Goal: Task Accomplishment & Management: Manage account settings

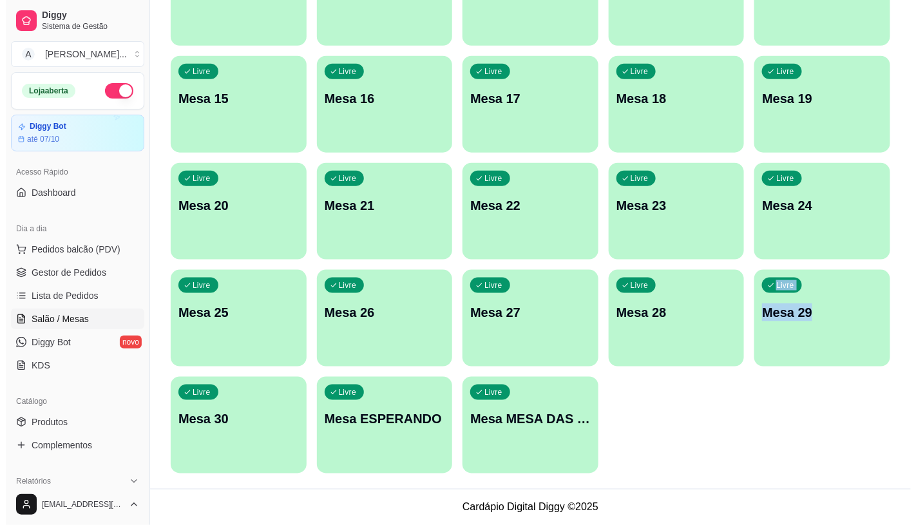
scroll to position [43, 0]
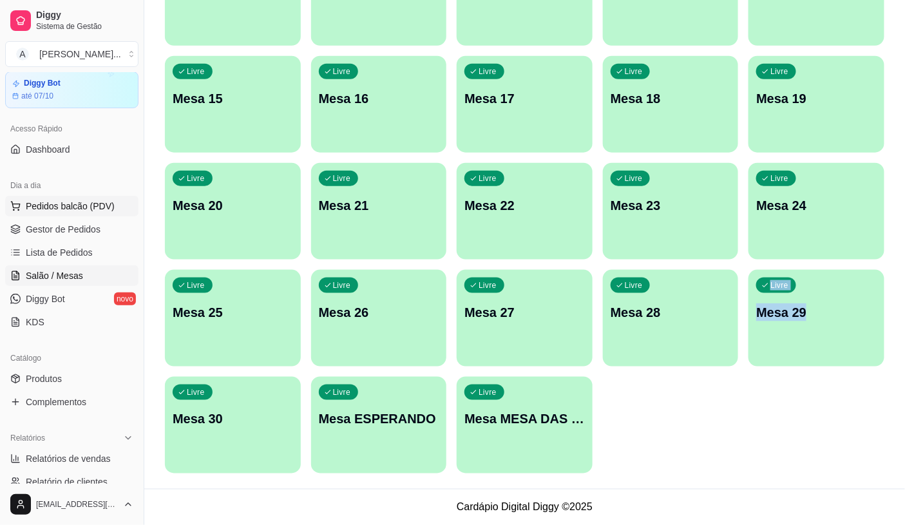
click at [72, 207] on span "Pedidos balcão (PDV)" at bounding box center [70, 206] width 89 height 13
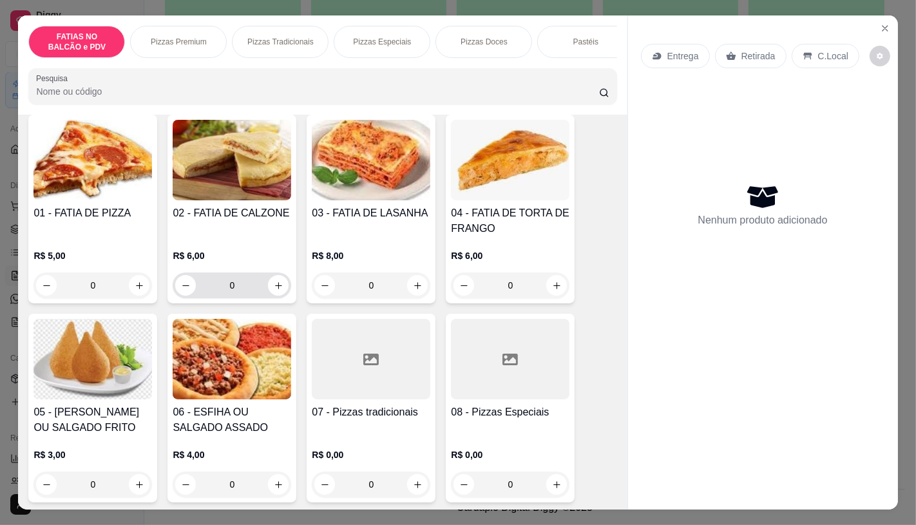
scroll to position [143, 0]
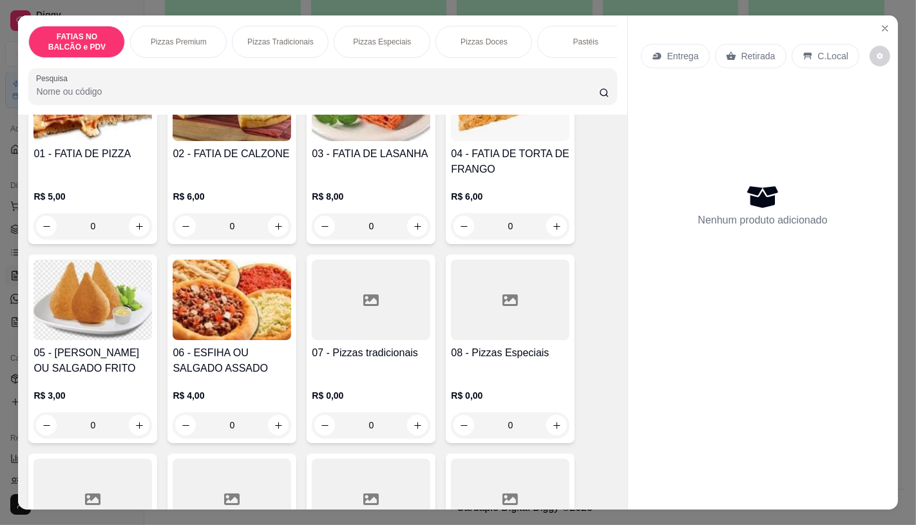
click at [139, 423] on div "0" at bounding box center [93, 425] width 119 height 26
click at [137, 423] on div "0" at bounding box center [93, 425] width 119 height 26
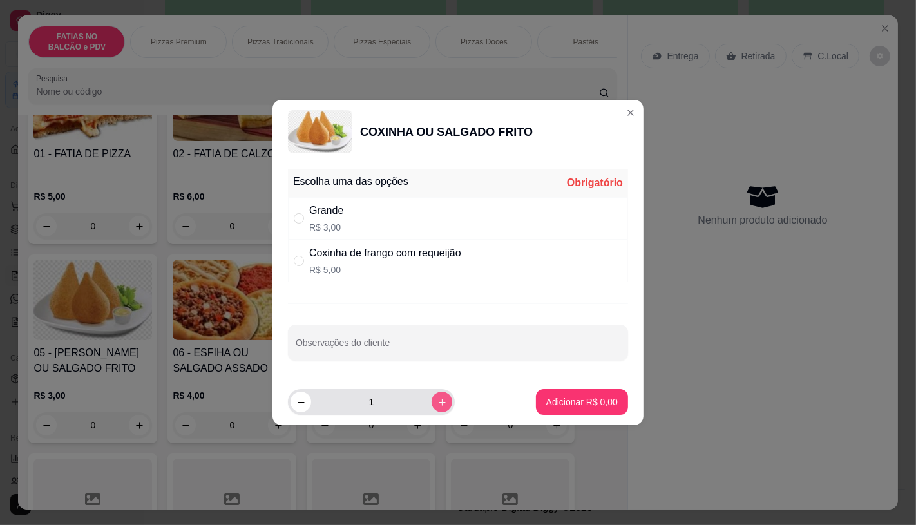
click at [437, 401] on icon "increase-product-quantity" at bounding box center [442, 403] width 10 height 10
type input "3"
click at [340, 216] on div "Grande" at bounding box center [326, 210] width 34 height 15
radio input "true"
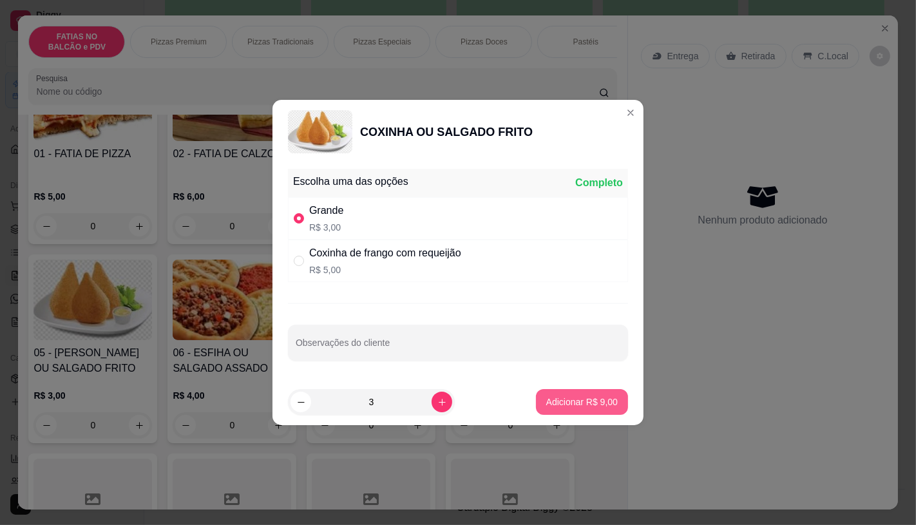
click at [579, 411] on button "Adicionar R$ 9,00" at bounding box center [582, 402] width 92 height 26
type input "3"
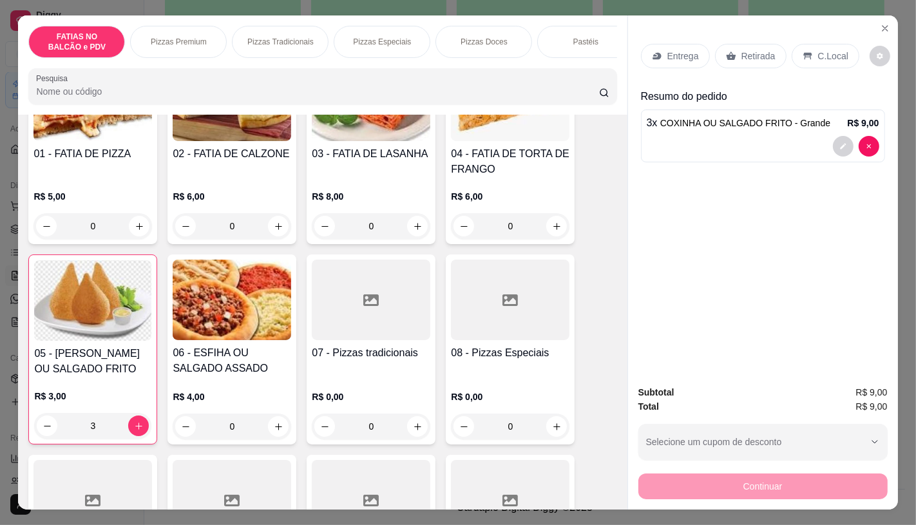
click at [780, 477] on div "Continuar" at bounding box center [762, 484] width 249 height 29
drag, startPoint x: 735, startPoint y: 47, endPoint x: 603, endPoint y: 308, distance: 292.5
click at [742, 50] on p "Retirada" at bounding box center [759, 56] width 34 height 13
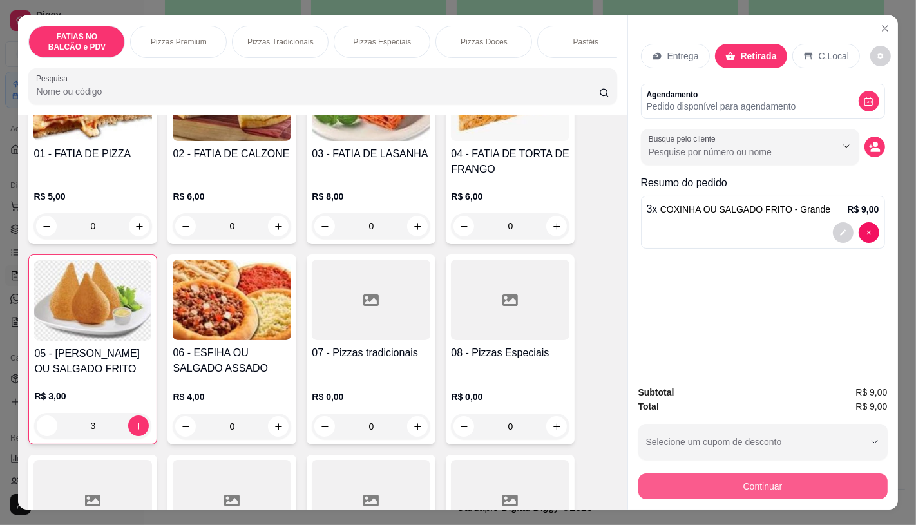
click at [858, 483] on button "Continuar" at bounding box center [762, 487] width 249 height 26
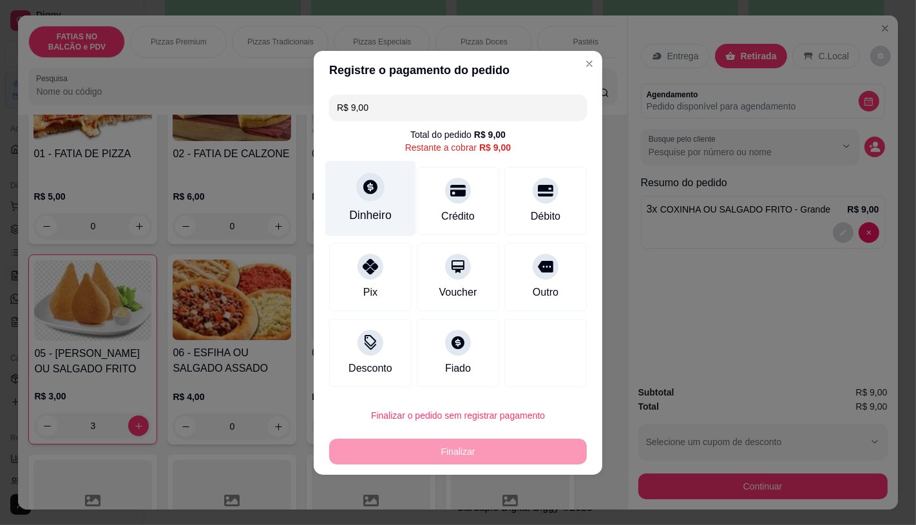
click at [365, 211] on div "Dinheiro" at bounding box center [370, 215] width 43 height 17
click at [394, 285] on div "Quantia recebida 0,00 Quantia à ser cobrada R$ 9,00" at bounding box center [458, 251] width 289 height 73
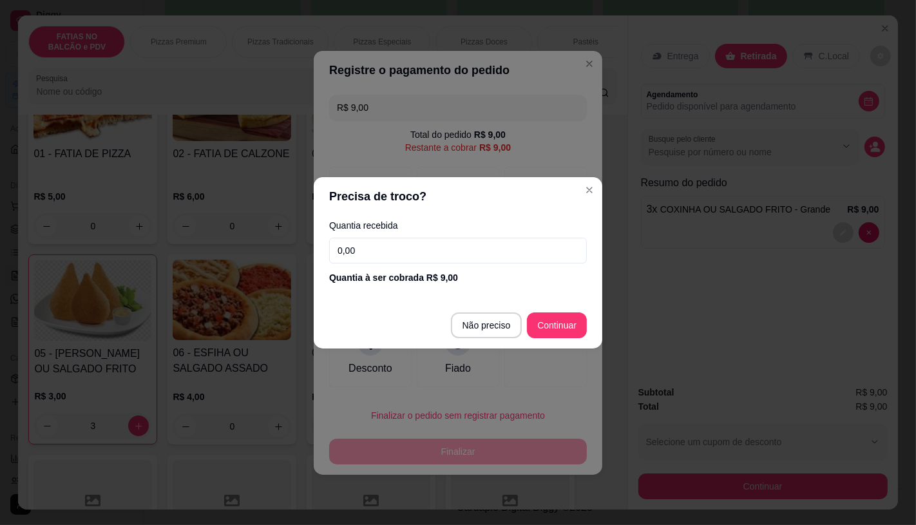
click at [370, 255] on input "0,00" at bounding box center [458, 251] width 258 height 26
click at [361, 255] on input "0,00" at bounding box center [458, 251] width 258 height 26
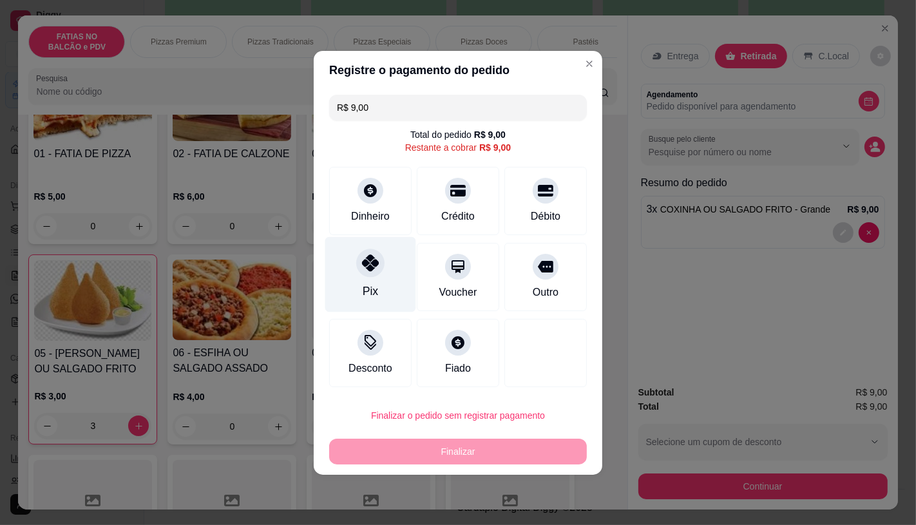
click at [356, 288] on div "Pix" at bounding box center [370, 273] width 91 height 75
type input "R$ 0,00"
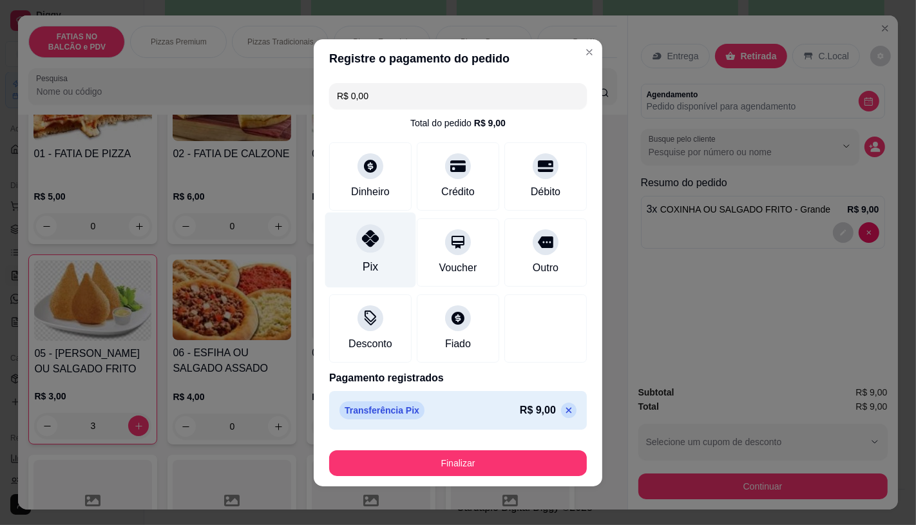
click at [368, 236] on icon at bounding box center [370, 238] width 17 height 17
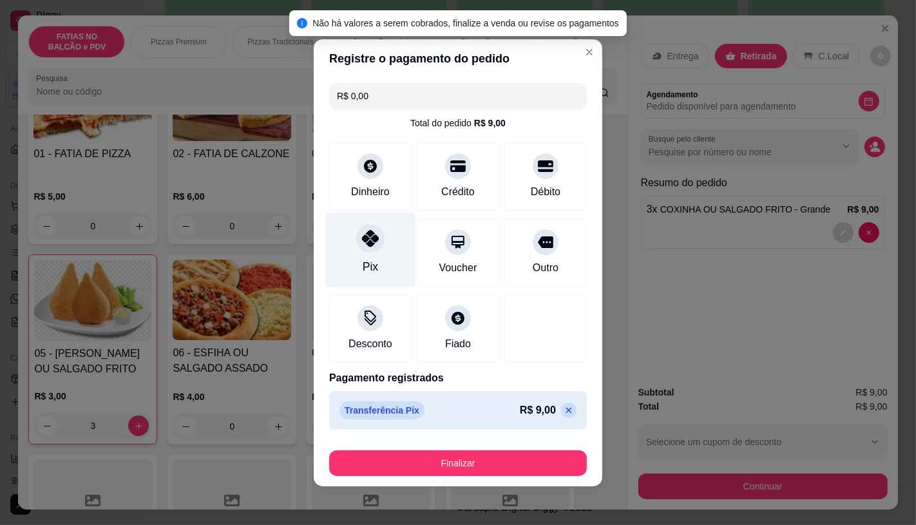
click at [363, 273] on div "Pix" at bounding box center [370, 266] width 15 height 17
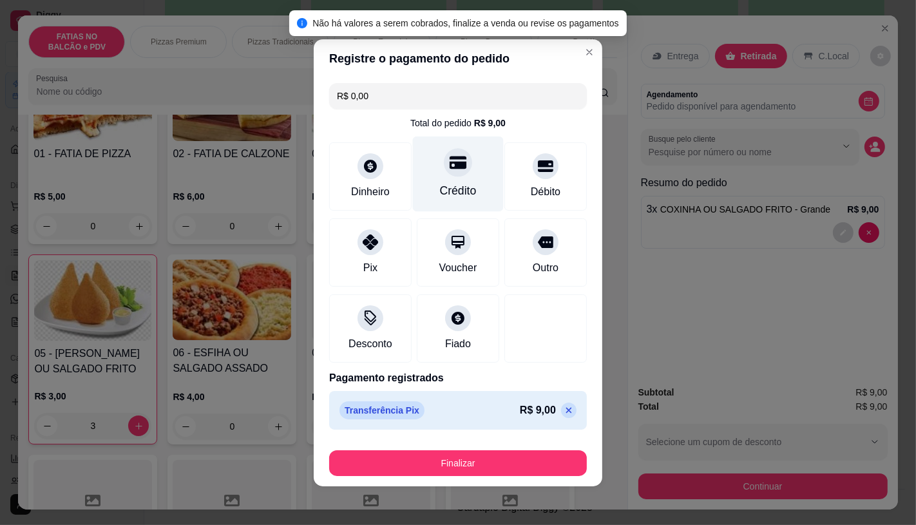
click at [417, 191] on div "Crédito" at bounding box center [458, 173] width 91 height 75
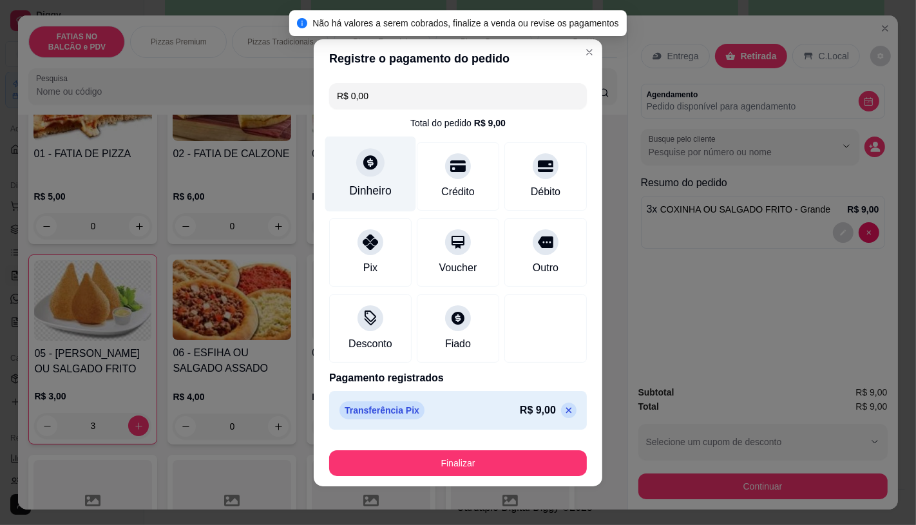
click at [358, 187] on div "Dinheiro" at bounding box center [370, 190] width 43 height 17
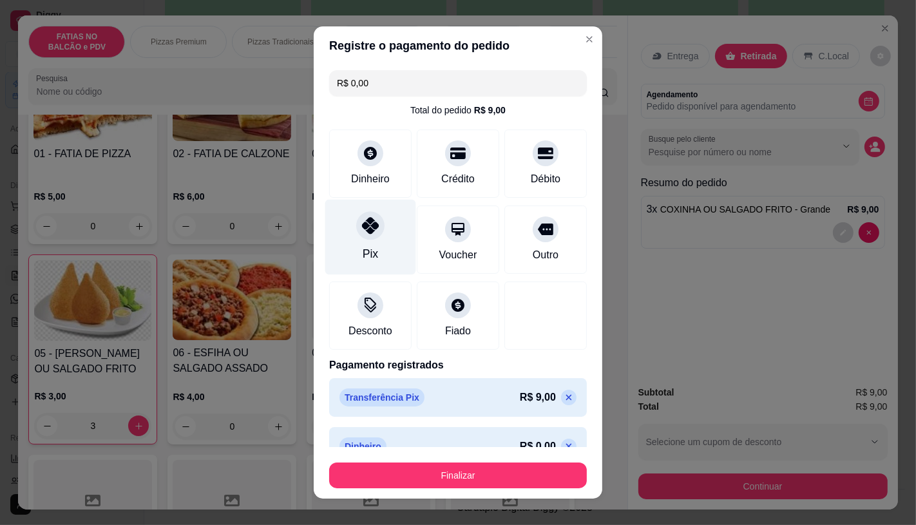
click at [350, 237] on div "Pix" at bounding box center [370, 236] width 91 height 75
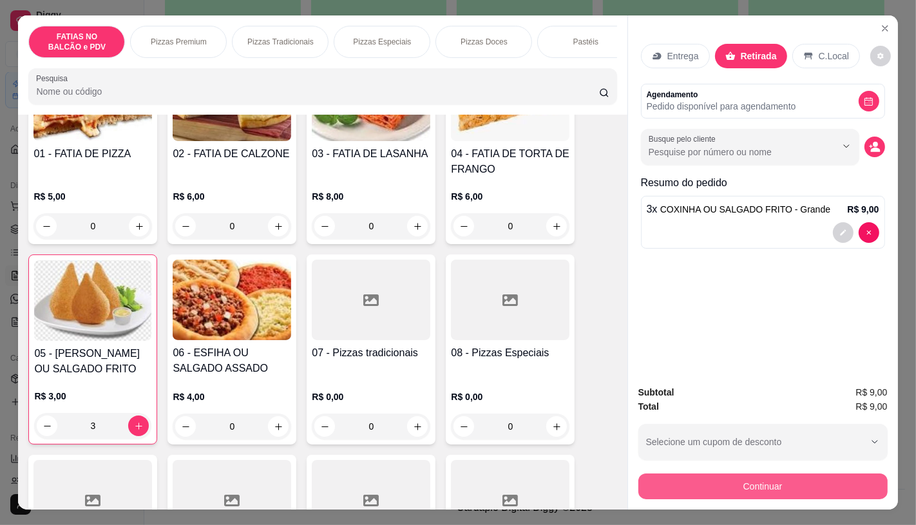
click at [738, 475] on button "Continuar" at bounding box center [762, 487] width 249 height 26
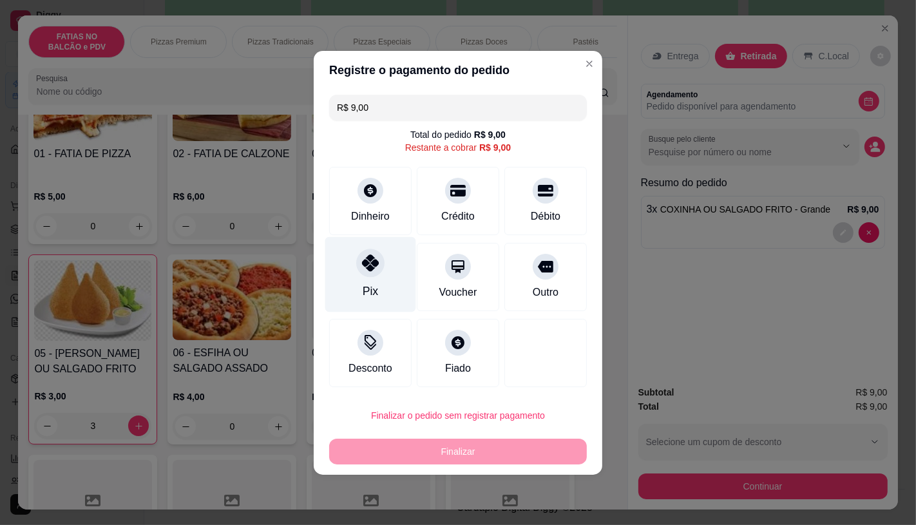
click at [340, 293] on div "Pix" at bounding box center [370, 273] width 91 height 75
type input "R$ 0,00"
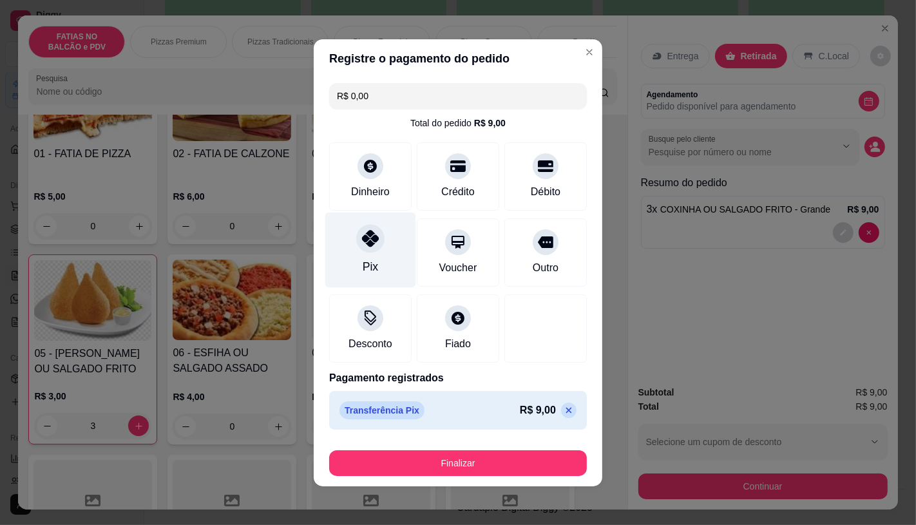
click at [325, 222] on div "Pix" at bounding box center [370, 249] width 91 height 75
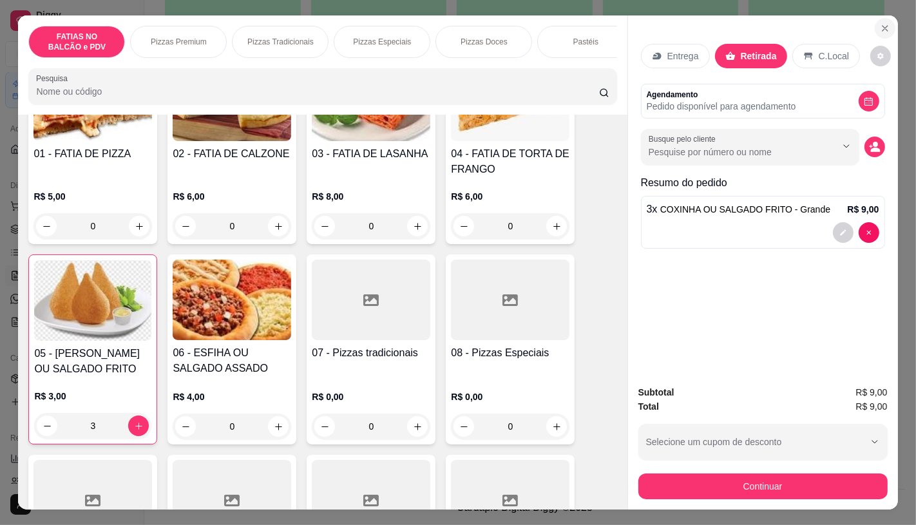
click at [883, 31] on button "Close" at bounding box center [885, 28] width 21 height 21
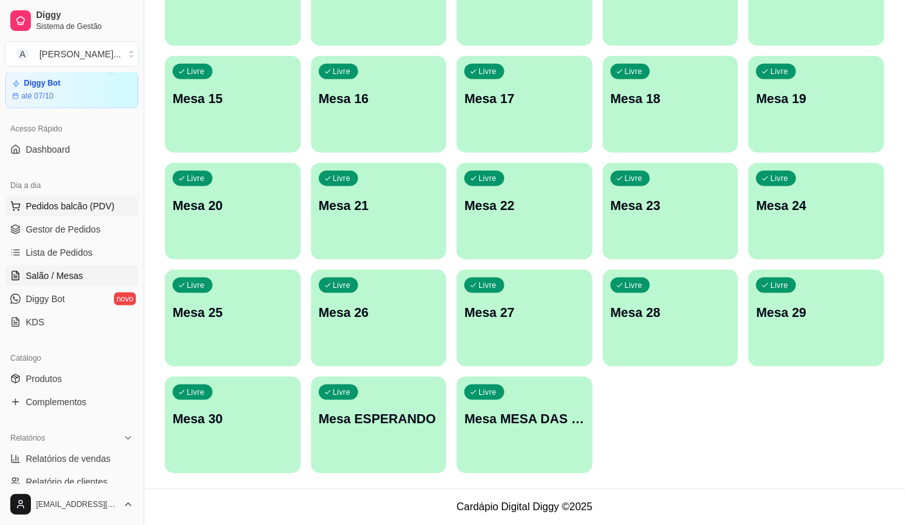
click at [46, 207] on span "Pedidos balcão (PDV)" at bounding box center [70, 206] width 89 height 13
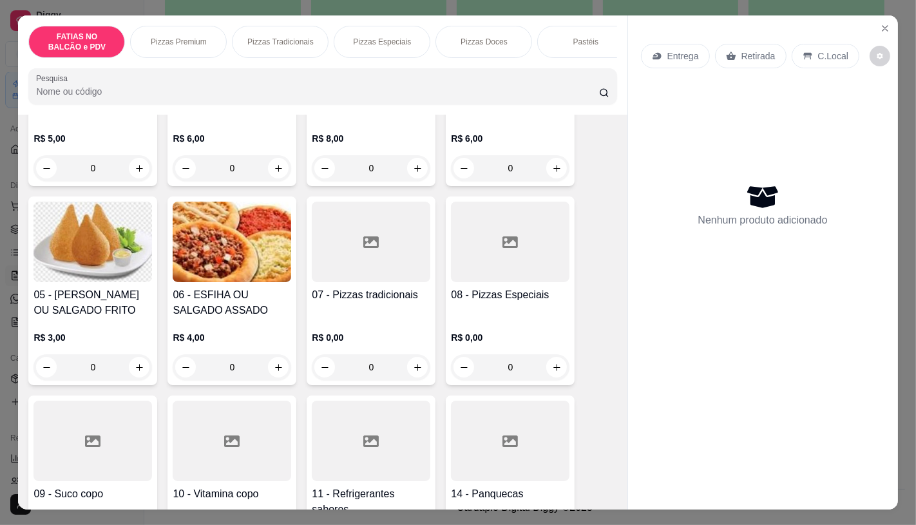
scroll to position [215, 0]
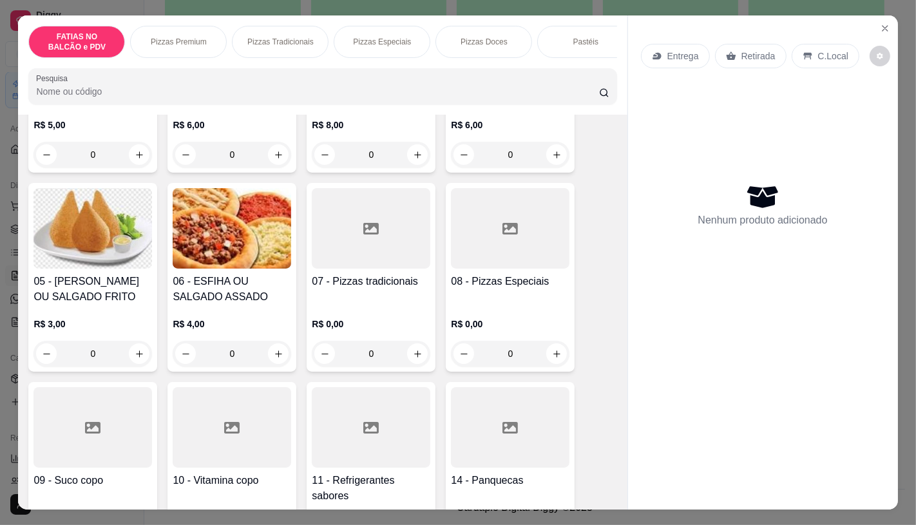
click at [133, 363] on div "0" at bounding box center [93, 354] width 119 height 26
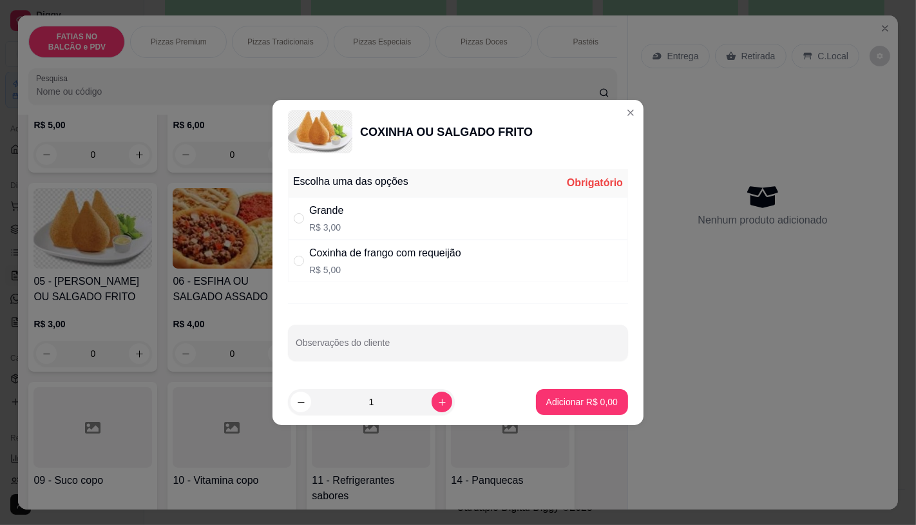
click at [516, 229] on div "Grande R$ 3,00" at bounding box center [458, 218] width 340 height 43
radio input "true"
click at [437, 399] on icon "increase-product-quantity" at bounding box center [442, 403] width 10 height 10
type input "3"
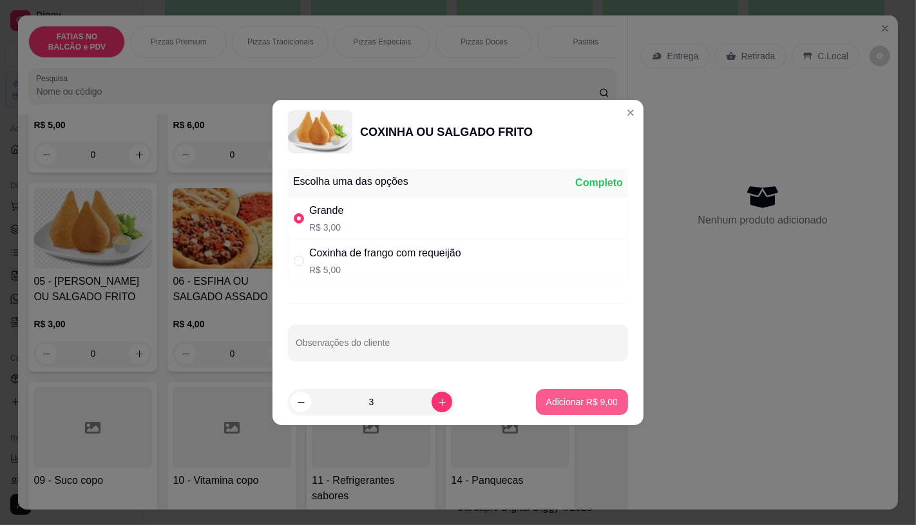
click at [602, 397] on p "Adicionar R$ 9,00" at bounding box center [582, 402] width 72 height 13
type input "3"
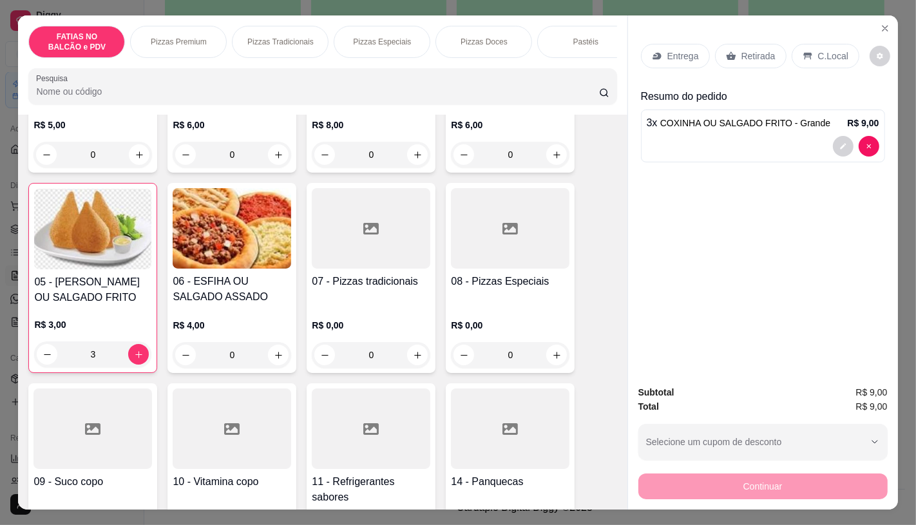
click at [747, 58] on div "Retirada" at bounding box center [751, 56] width 72 height 24
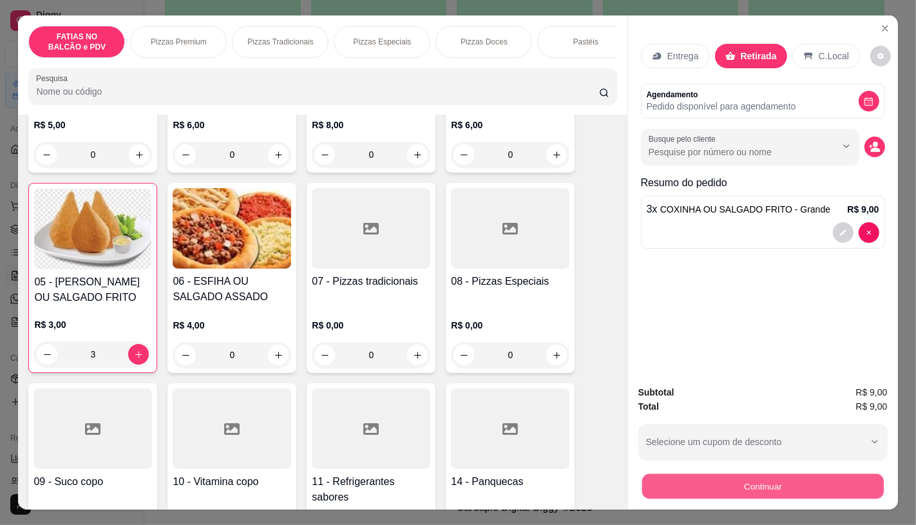
click at [810, 474] on button "Continuar" at bounding box center [763, 486] width 242 height 25
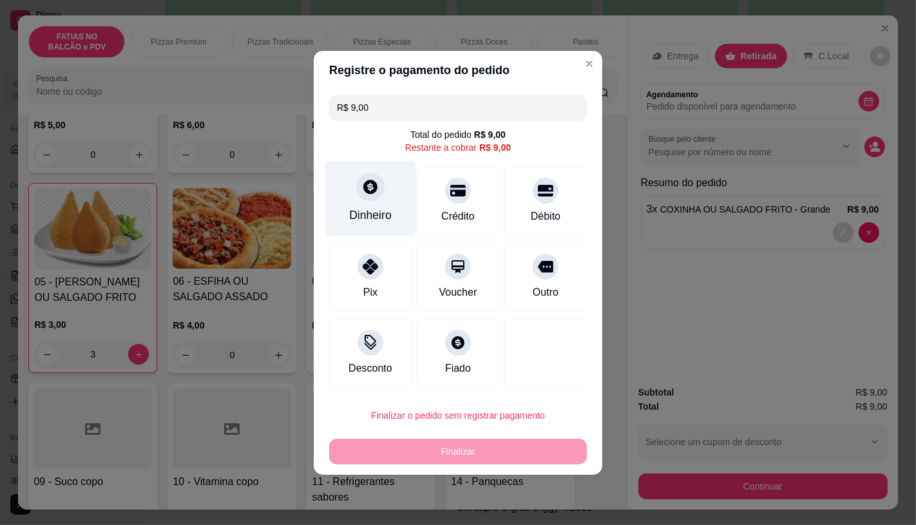
click at [350, 216] on div "Dinheiro" at bounding box center [370, 215] width 43 height 17
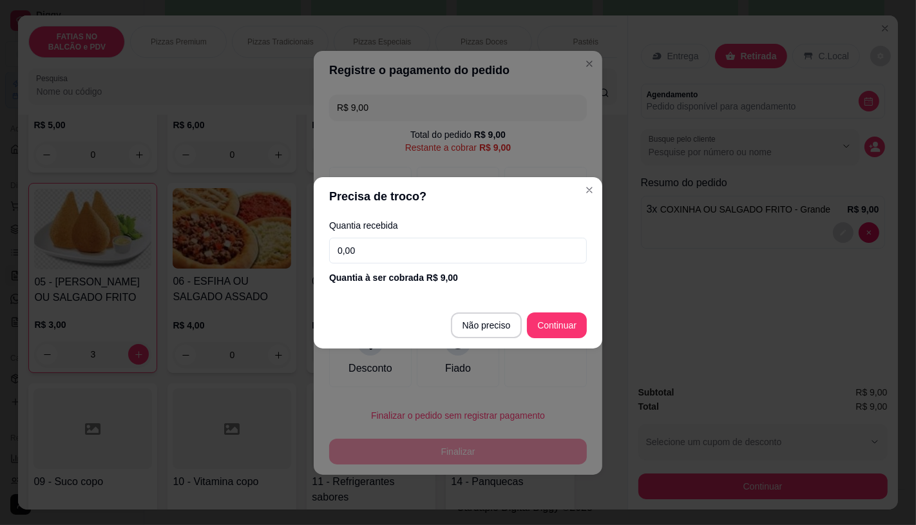
click at [379, 248] on input "0,00" at bounding box center [458, 251] width 258 height 26
type input "5,00"
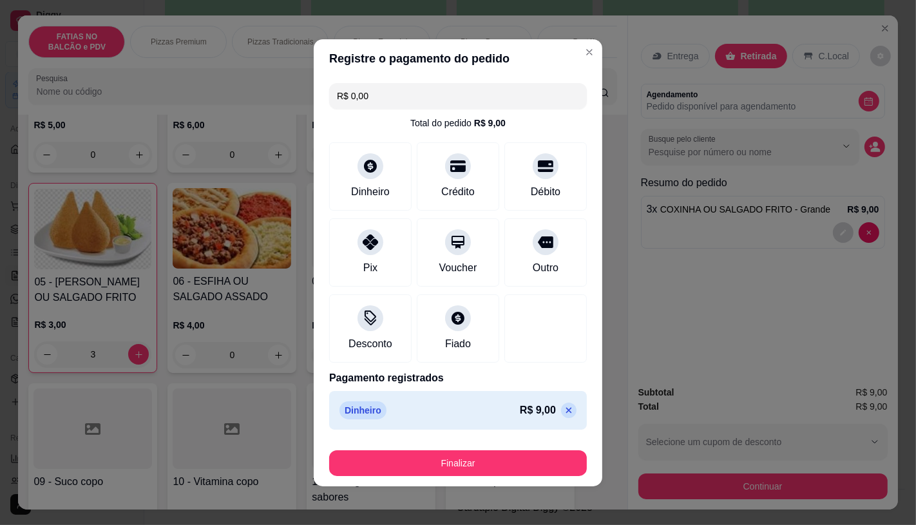
type input "R$ 0,00"
click at [372, 289] on div "R$ 0,00 Total do pedido R$ 9,00 Dinheiro Crédito Débito Pix Voucher Outro Desco…" at bounding box center [458, 256] width 289 height 357
click at [362, 243] on icon at bounding box center [370, 238] width 17 height 17
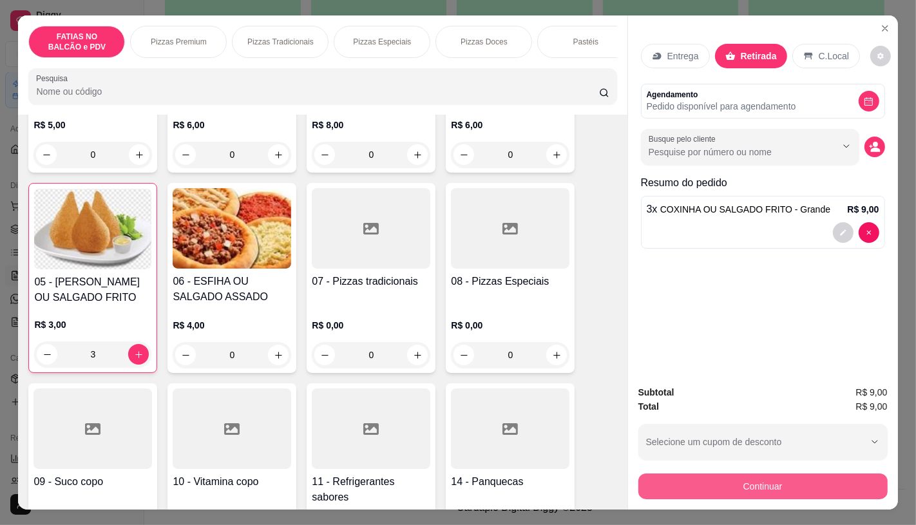
click at [820, 477] on button "Continuar" at bounding box center [762, 487] width 249 height 26
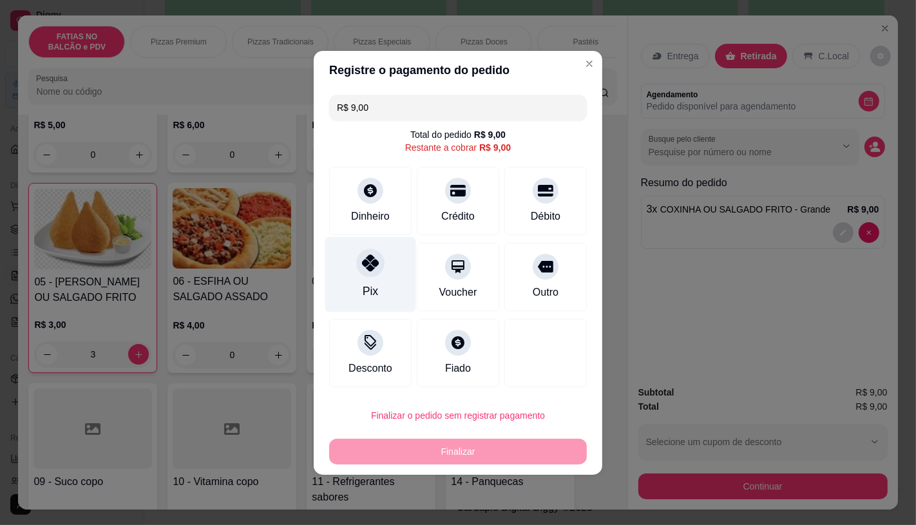
click at [359, 265] on div at bounding box center [370, 263] width 28 height 28
type input "R$ 0,00"
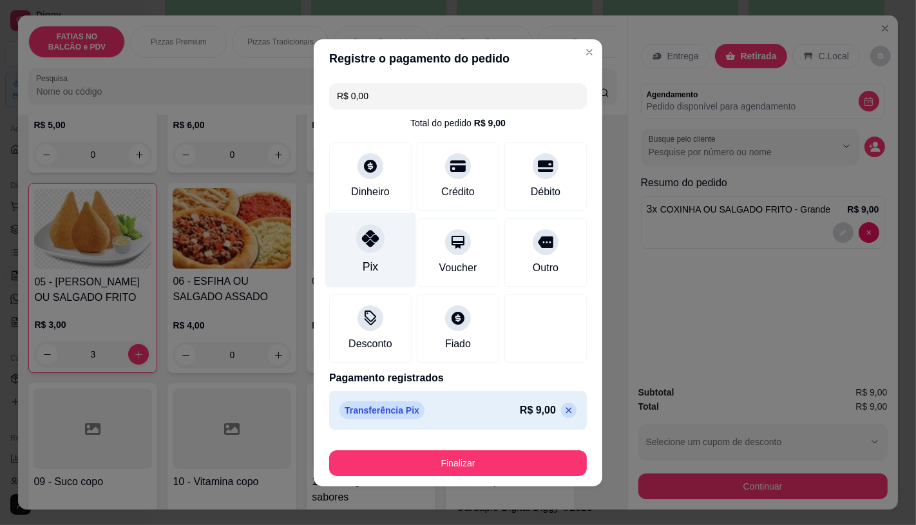
click at [362, 247] on icon at bounding box center [370, 238] width 17 height 17
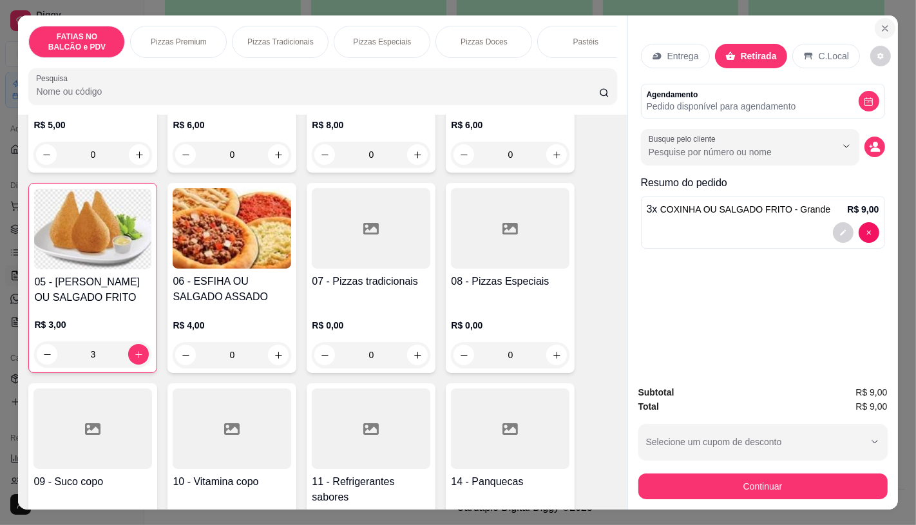
click at [880, 26] on icon "Close" at bounding box center [885, 28] width 10 height 10
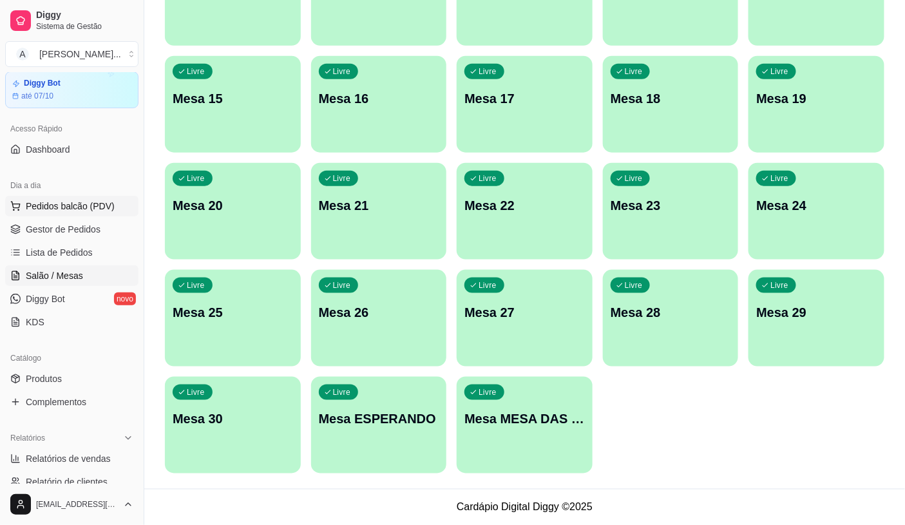
click at [52, 205] on span "Pedidos balcão (PDV)" at bounding box center [70, 206] width 89 height 13
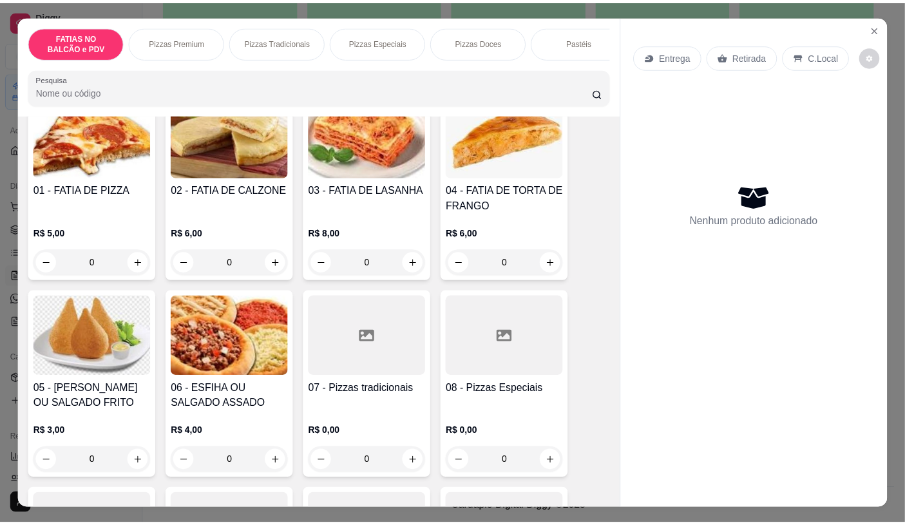
scroll to position [143, 0]
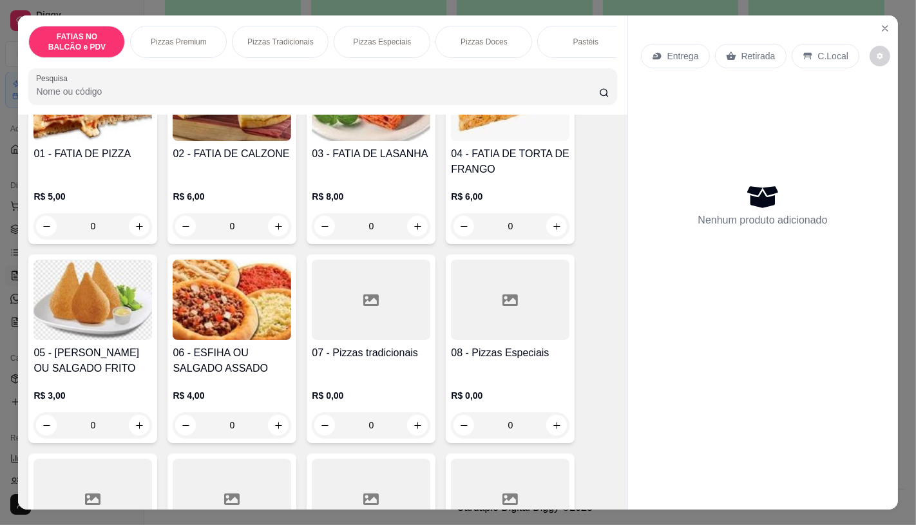
click at [137, 423] on div "0" at bounding box center [93, 425] width 119 height 26
click at [879, 30] on button "Close" at bounding box center [885, 28] width 21 height 21
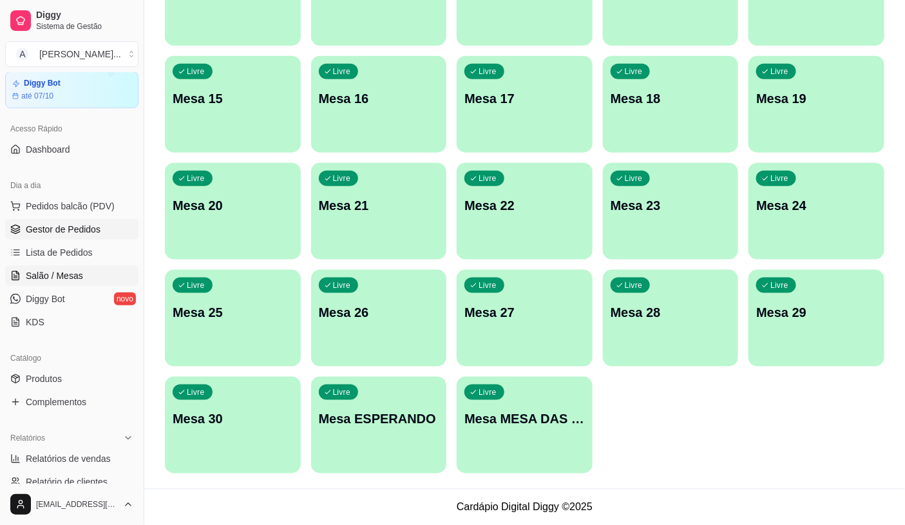
click at [73, 228] on span "Gestor de Pedidos" at bounding box center [63, 229] width 75 height 13
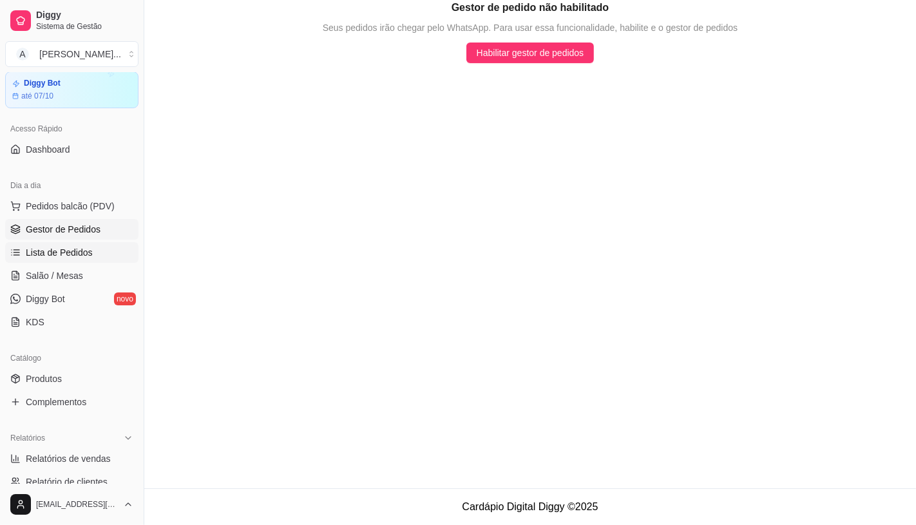
click at [57, 255] on span "Lista de Pedidos" at bounding box center [59, 252] width 67 height 13
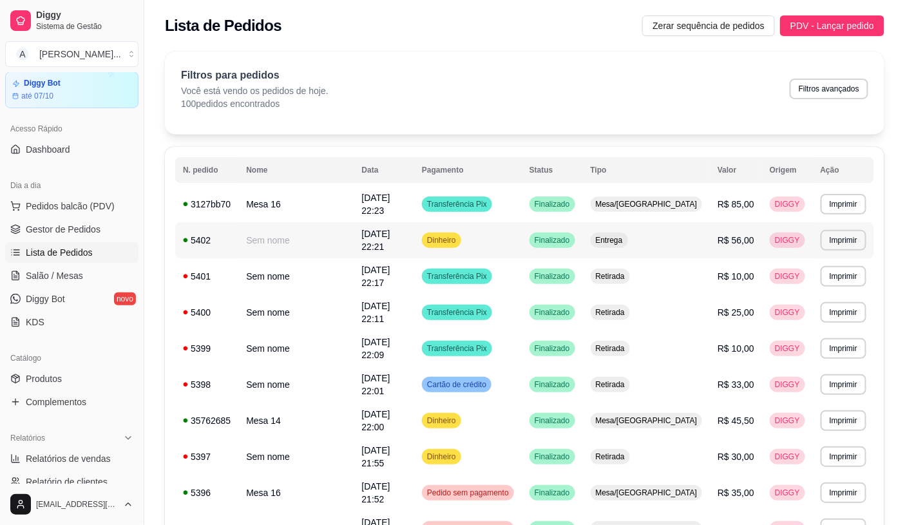
scroll to position [72, 0]
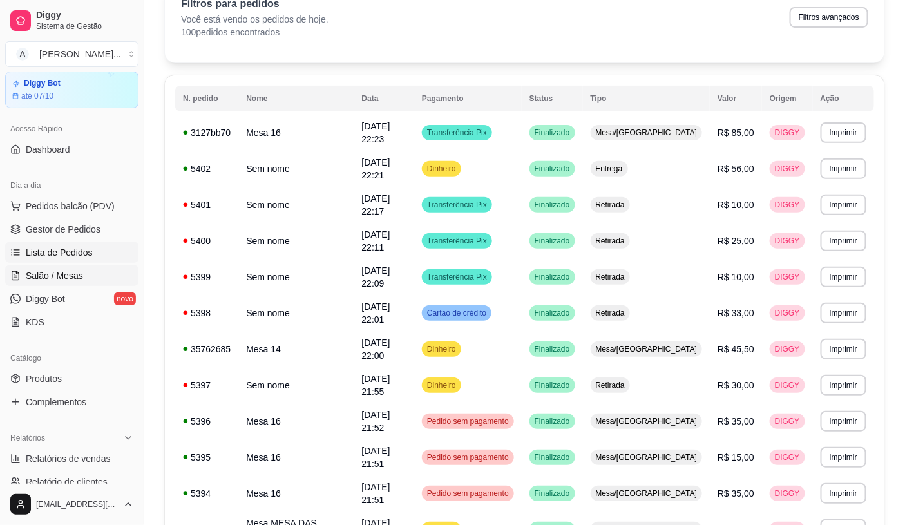
click at [54, 269] on span "Salão / Mesas" at bounding box center [54, 275] width 57 height 13
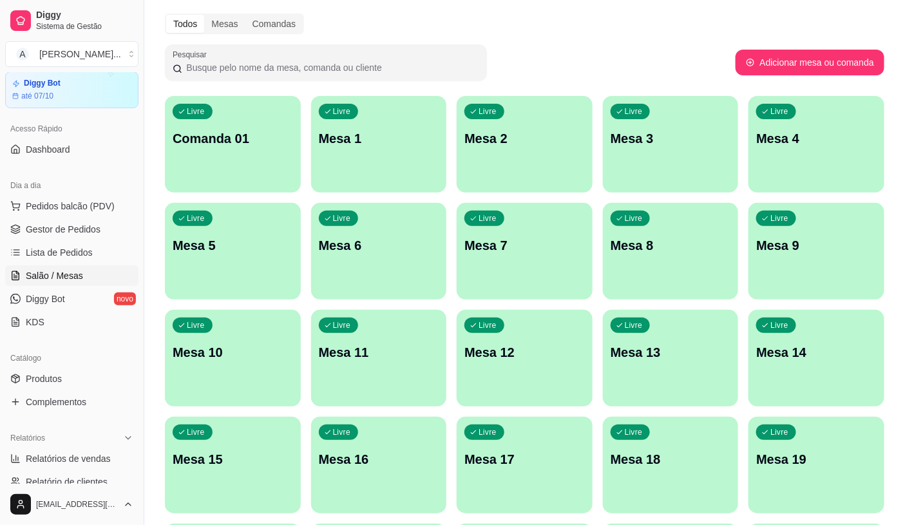
scroll to position [72, 0]
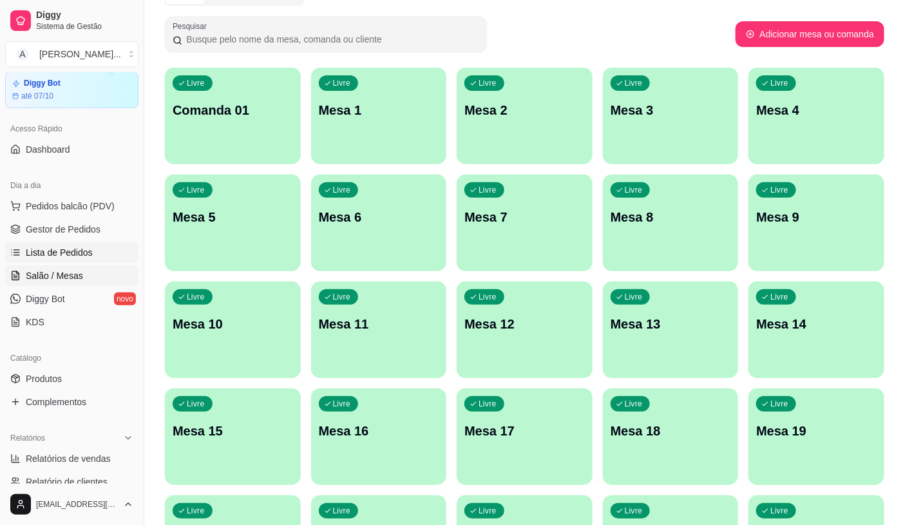
click at [62, 254] on span "Lista de Pedidos" at bounding box center [59, 252] width 67 height 13
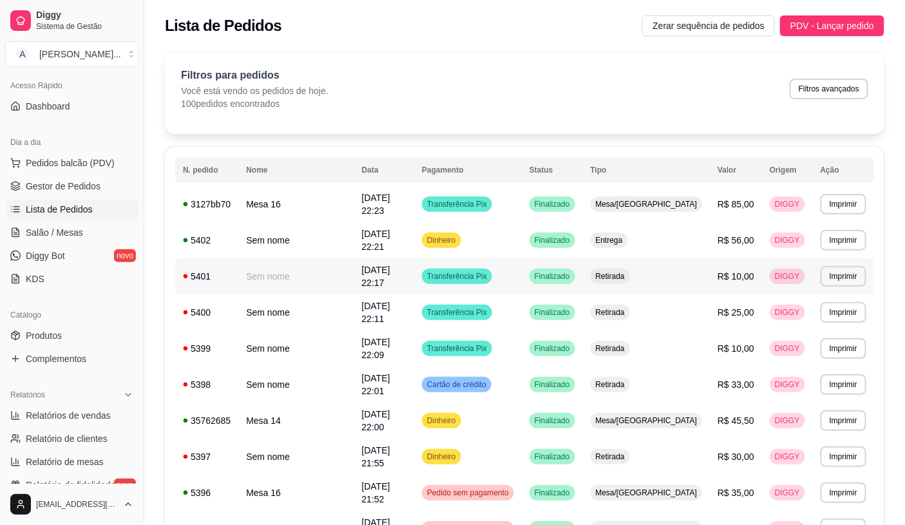
scroll to position [115, 0]
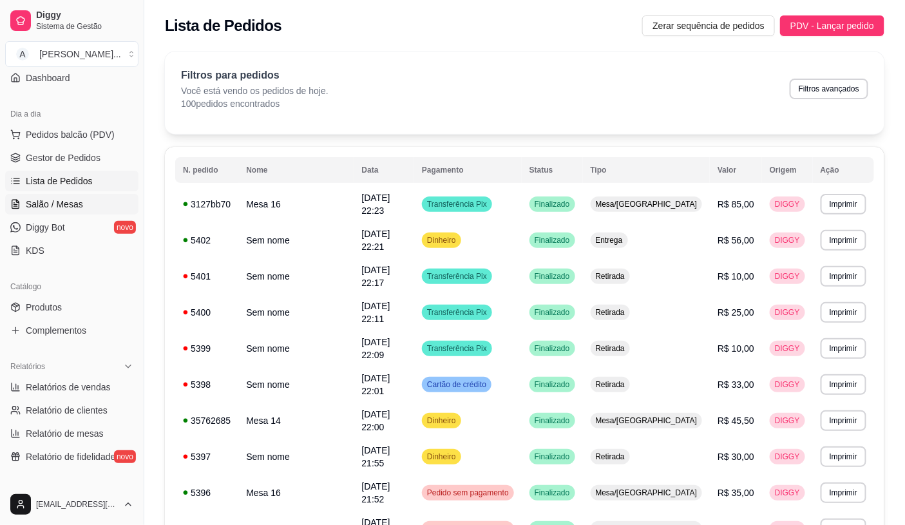
click at [86, 200] on link "Salão / Mesas" at bounding box center [71, 204] width 133 height 21
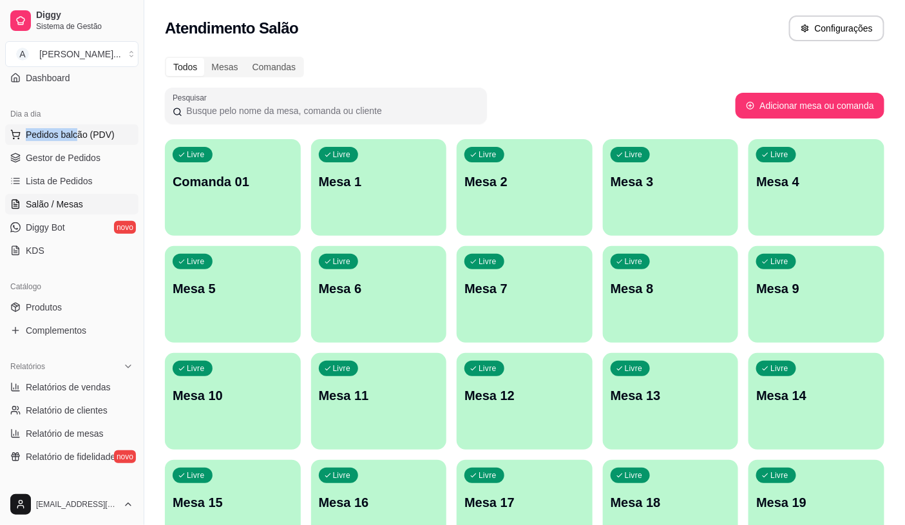
drag, startPoint x: 67, startPoint y: 122, endPoint x: 73, endPoint y: 129, distance: 9.1
click at [73, 129] on div "Dia a dia Pedidos balcão (PDV) Gestor de Pedidos Lista de Pedidos Salão / Mesas…" at bounding box center [72, 183] width 144 height 168
click at [73, 129] on span "Pedidos balcão (PDV)" at bounding box center [70, 134] width 89 height 13
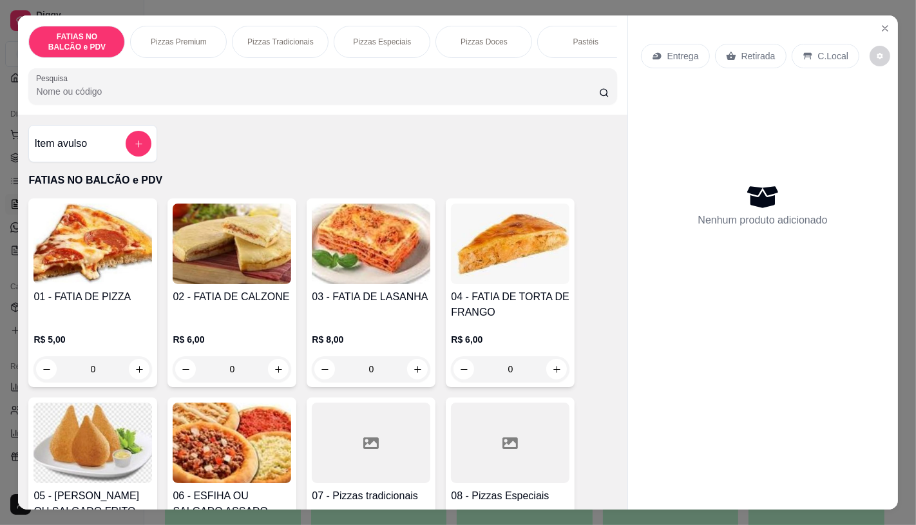
click at [118, 459] on img at bounding box center [93, 443] width 119 height 81
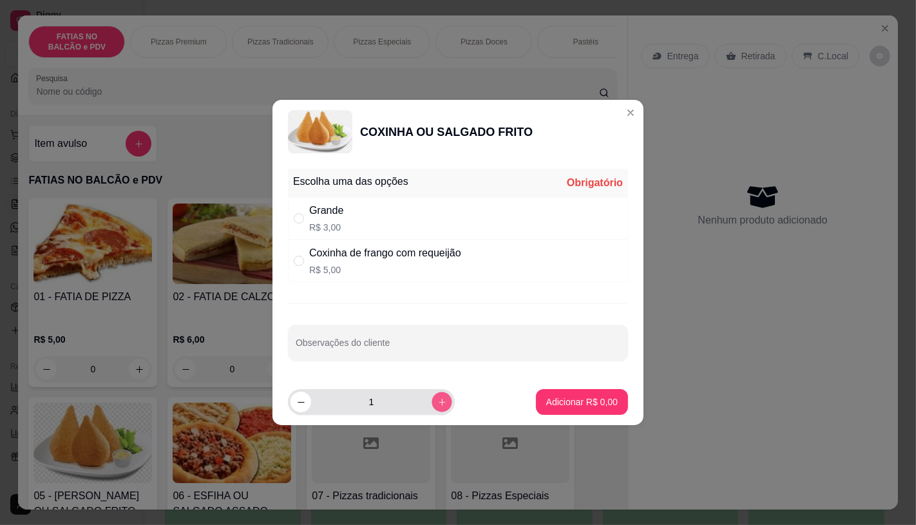
click at [437, 400] on icon "increase-product-quantity" at bounding box center [442, 403] width 10 height 10
type input "3"
click at [293, 194] on div "Escolha uma das opções Obrigatório" at bounding box center [458, 183] width 340 height 28
click at [309, 213] on div "" at bounding box center [301, 218] width 15 height 14
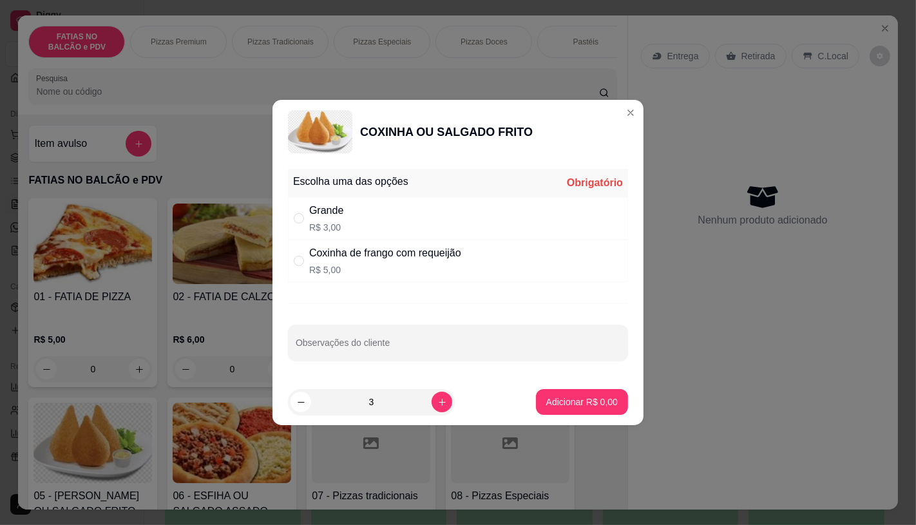
radio input "true"
click at [554, 412] on button "Adicionar R$ 9,00" at bounding box center [582, 402] width 92 height 26
type input "3"
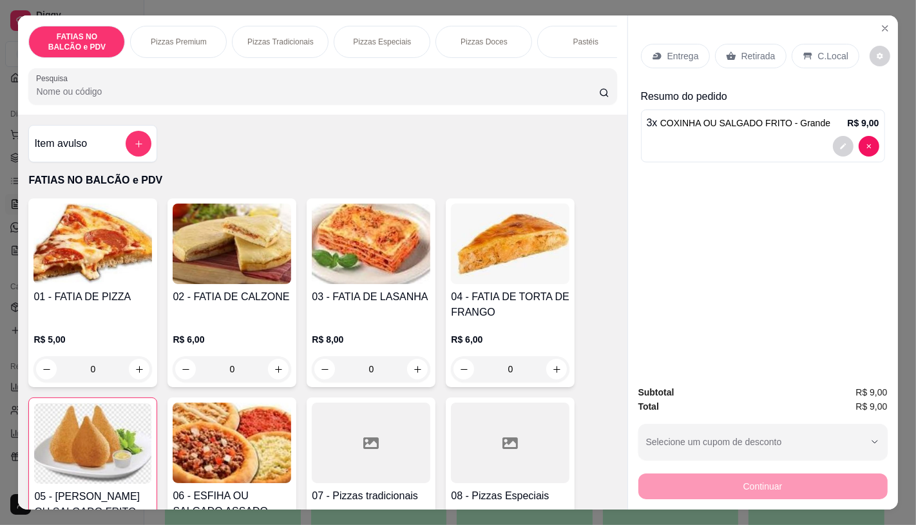
click at [731, 44] on div "Retirada" at bounding box center [751, 56] width 72 height 24
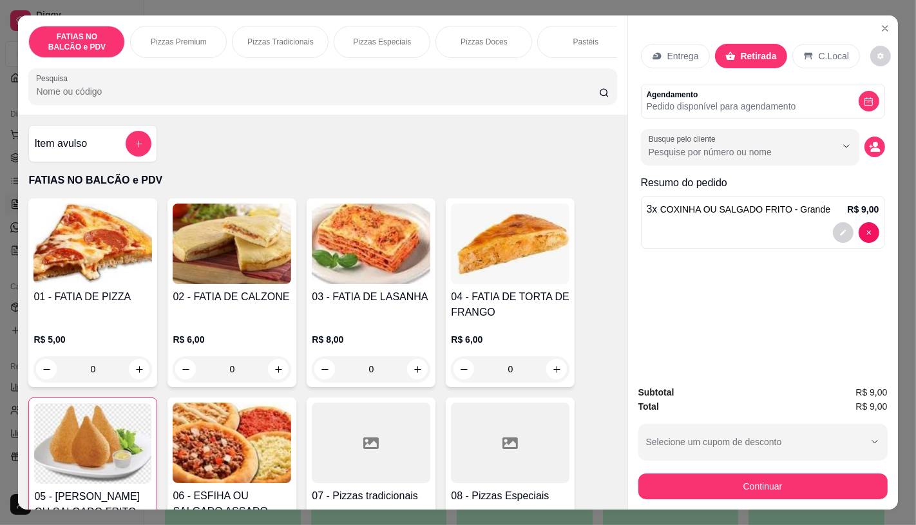
click at [680, 494] on div "Subtotal R$ 9,00 Total R$ 9,00 Selecione um cupom de desconto GANHEI5 Selecione…" at bounding box center [763, 442] width 270 height 135
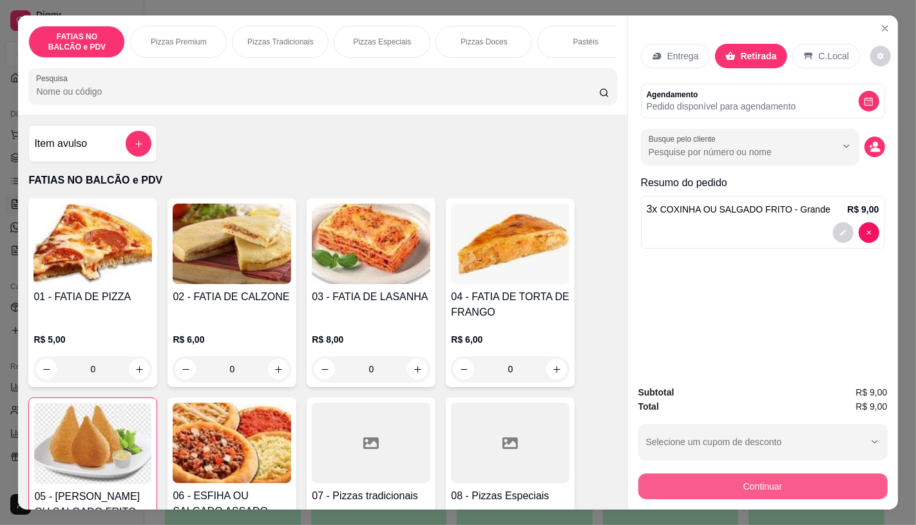
click at [680, 474] on button "Continuar" at bounding box center [762, 487] width 249 height 26
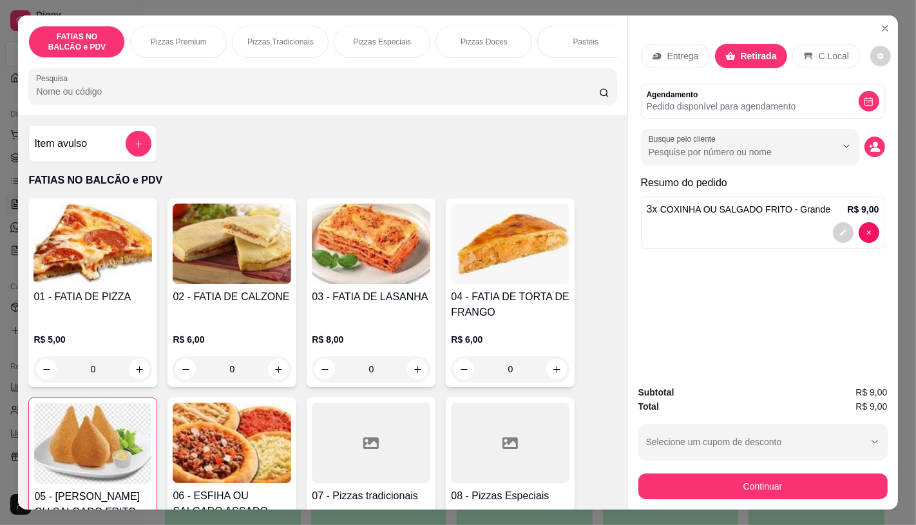
click at [890, 30] on div "Entrega Retirada C.Local Agendamento Pedido disponível para agendamento Busque …" at bounding box center [763, 194] width 270 height 359
click at [883, 26] on icon "Close" at bounding box center [885, 28] width 5 height 5
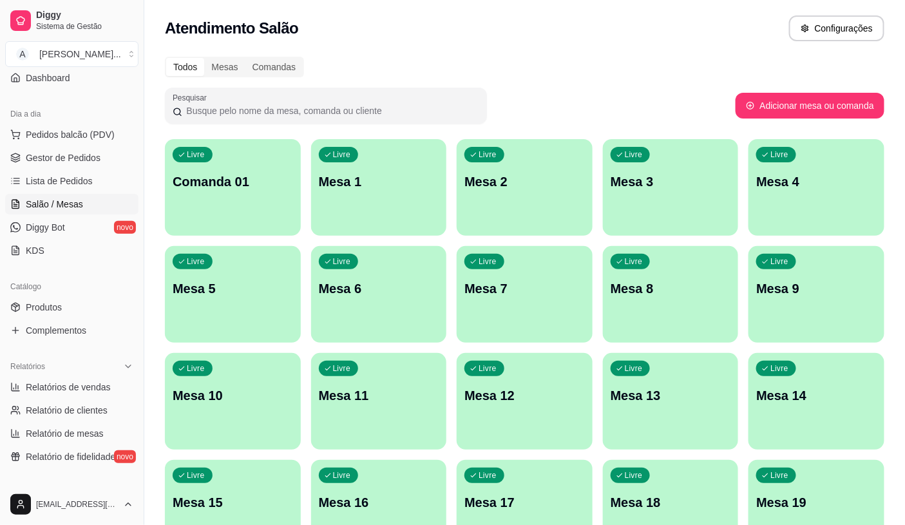
click at [60, 201] on span "Salão / Mesas" at bounding box center [54, 204] width 57 height 13
click at [84, 184] on span "Lista de Pedidos" at bounding box center [59, 181] width 67 height 13
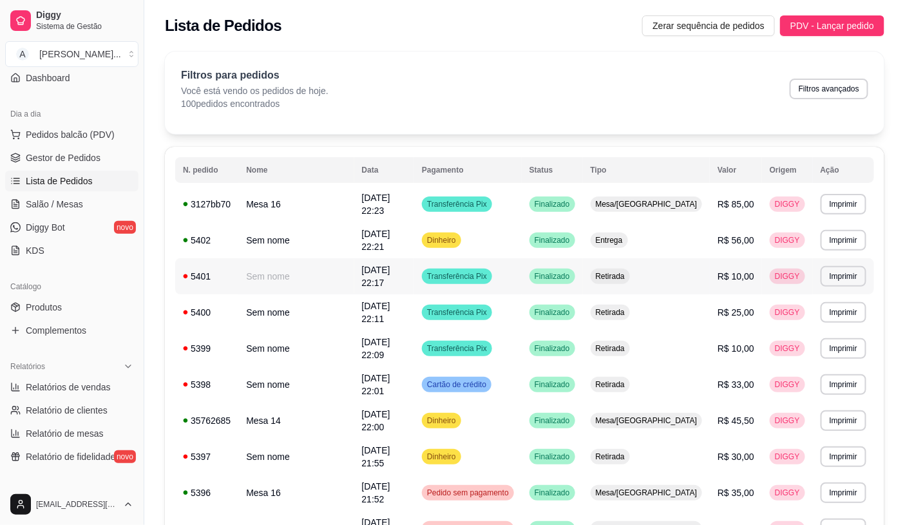
click at [700, 273] on td "Retirada" at bounding box center [647, 276] width 128 height 36
click at [110, 148] on link "Gestor de Pedidos" at bounding box center [71, 158] width 133 height 21
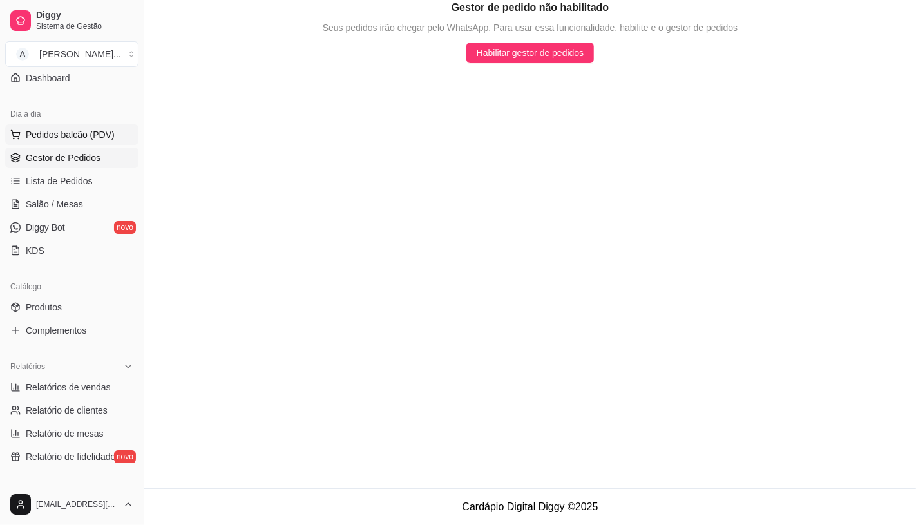
click at [113, 139] on button "Pedidos balcão (PDV)" at bounding box center [71, 134] width 133 height 21
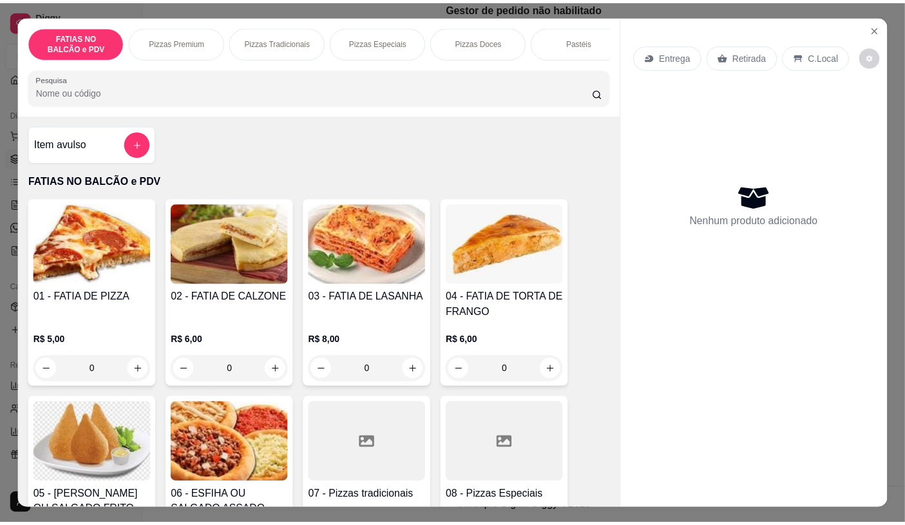
scroll to position [72, 0]
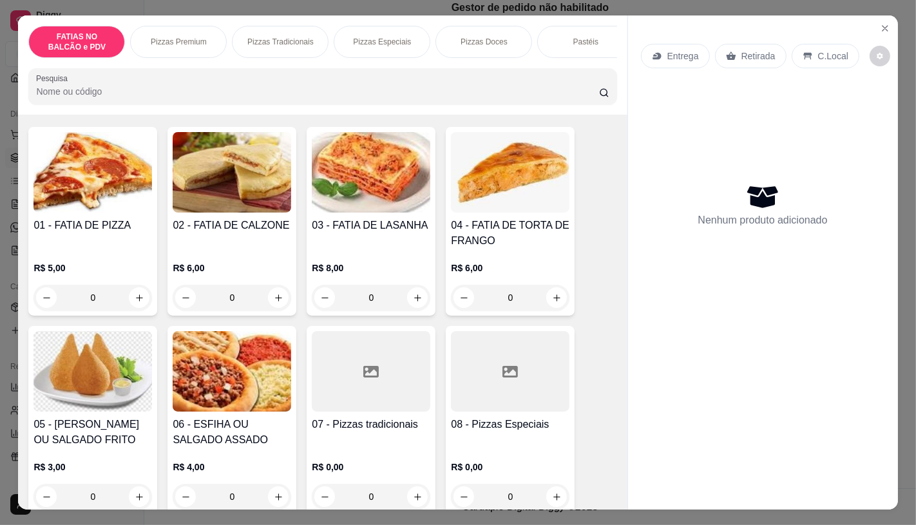
click at [113, 434] on h4 "05 - [PERSON_NAME] OU SALGADO FRITO" at bounding box center [93, 432] width 119 height 31
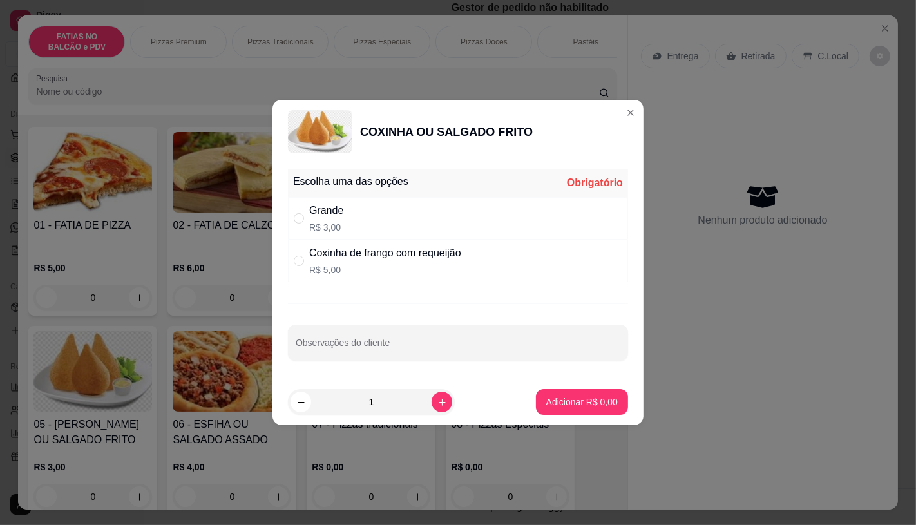
click at [391, 221] on div "Grande R$ 3,00" at bounding box center [458, 218] width 340 height 43
radio input "true"
click at [432, 399] on button "increase-product-quantity" at bounding box center [442, 402] width 21 height 21
type input "3"
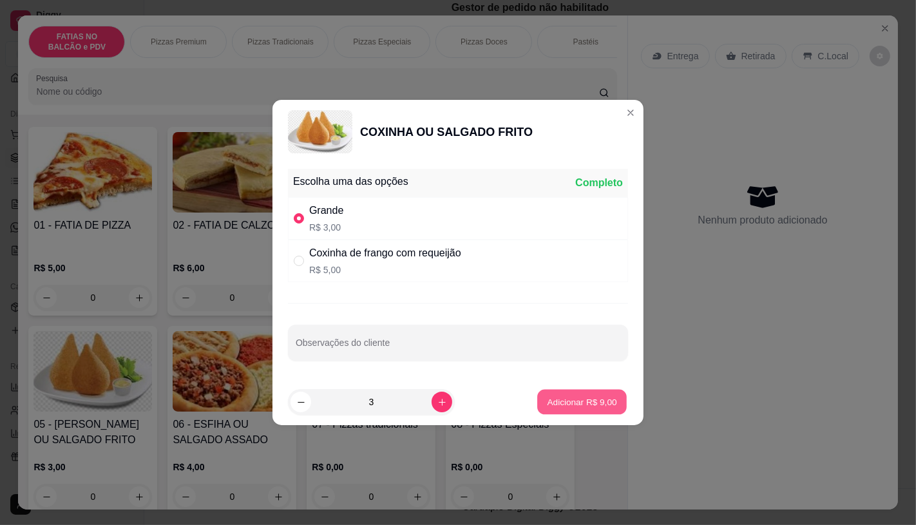
click at [570, 394] on button "Adicionar R$ 9,00" at bounding box center [582, 402] width 90 height 25
type input "3"
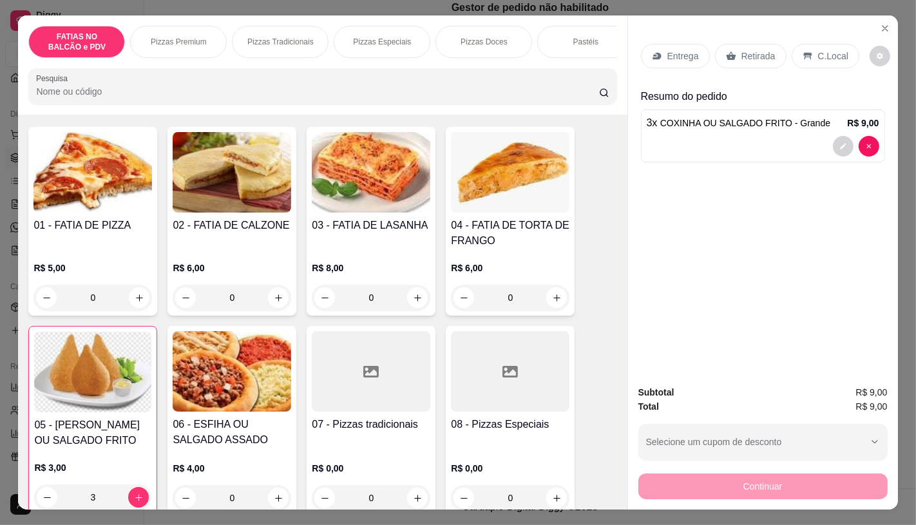
drag, startPoint x: 734, startPoint y: 40, endPoint x: 726, endPoint y: 114, distance: 74.6
click at [734, 44] on div "Retirada" at bounding box center [751, 56] width 72 height 24
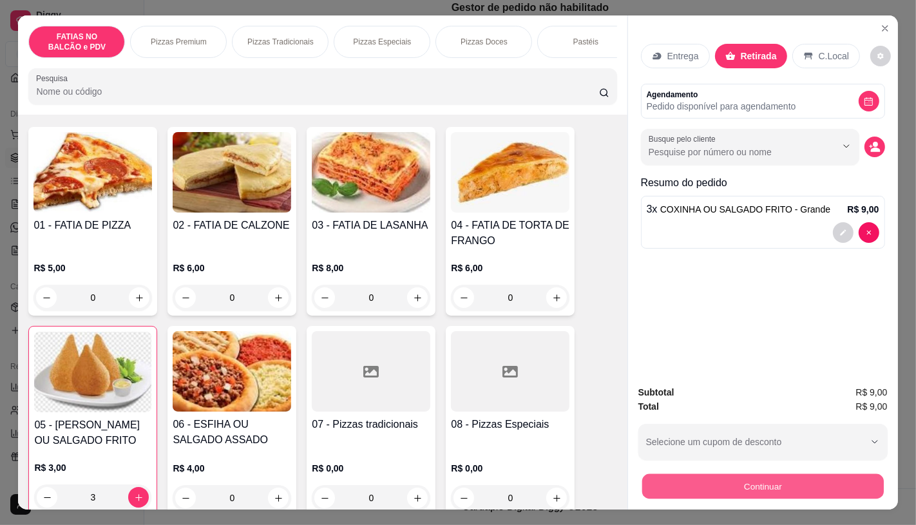
click at [659, 477] on button "Continuar" at bounding box center [763, 486] width 242 height 25
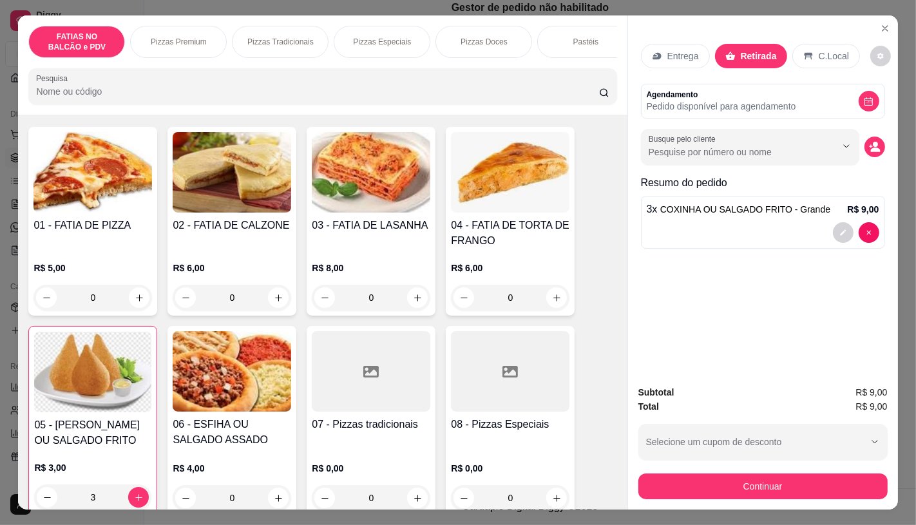
drag, startPoint x: 447, startPoint y: 99, endPoint x: 287, endPoint y: 97, distance: 160.4
click at [287, 97] on div "Registre o pagamento do pedido R$ 9,00 Total do pedido R$ 9,00 Restante a cobra…" at bounding box center [458, 262] width 916 height 525
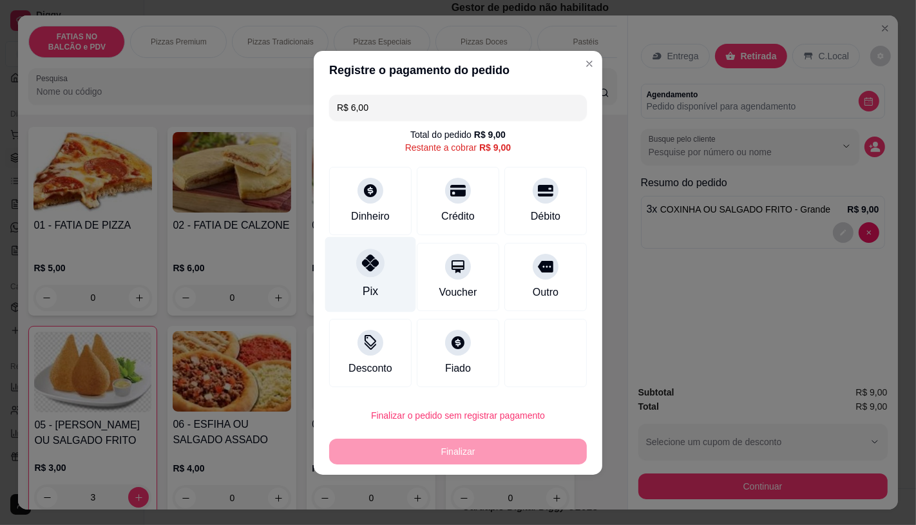
click at [378, 254] on div "Pix" at bounding box center [370, 273] width 91 height 75
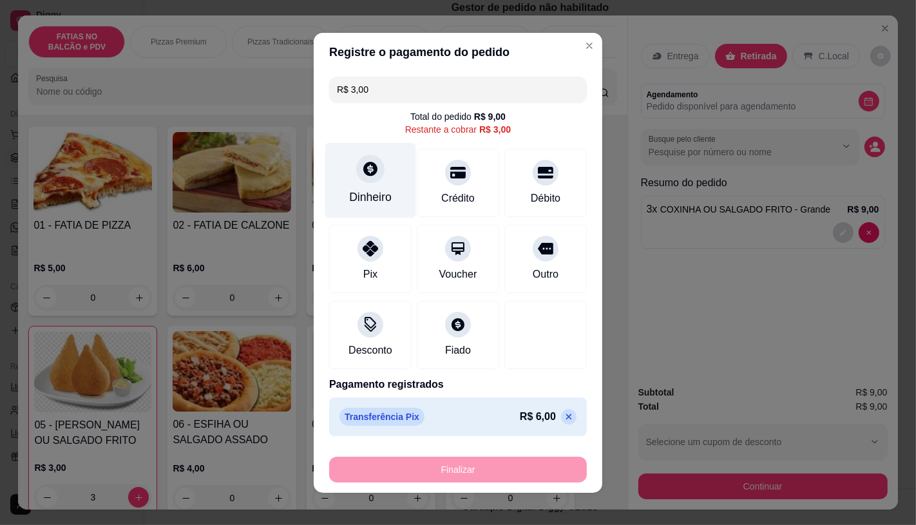
click at [370, 207] on div "Dinheiro" at bounding box center [370, 179] width 91 height 75
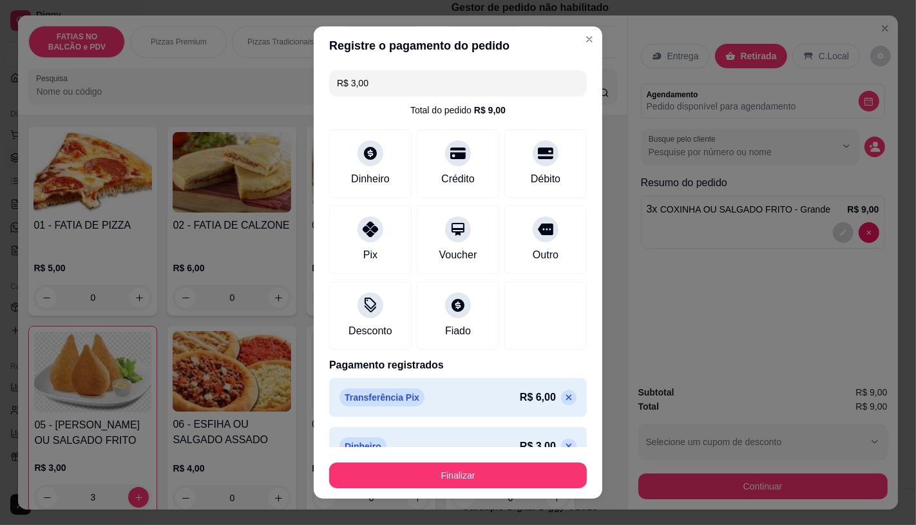
type input "R$ 0,00"
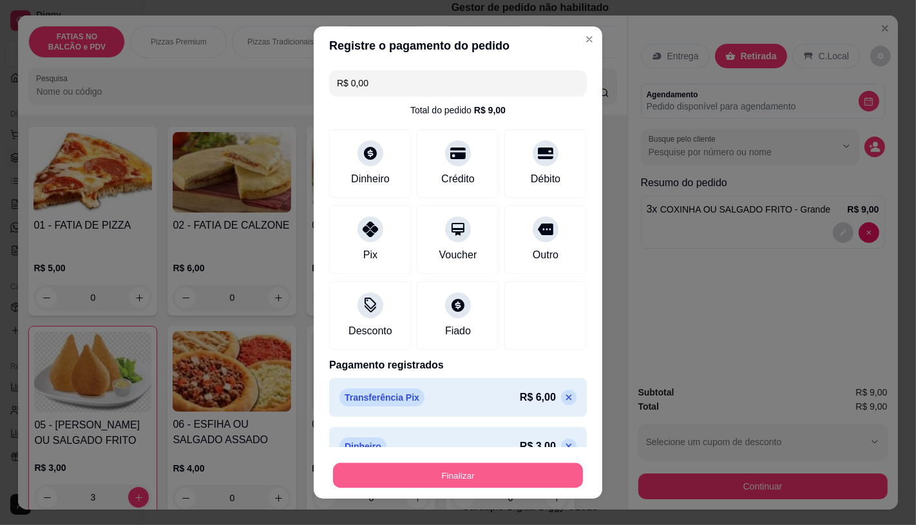
click at [499, 486] on button "Finalizar" at bounding box center [458, 475] width 250 height 25
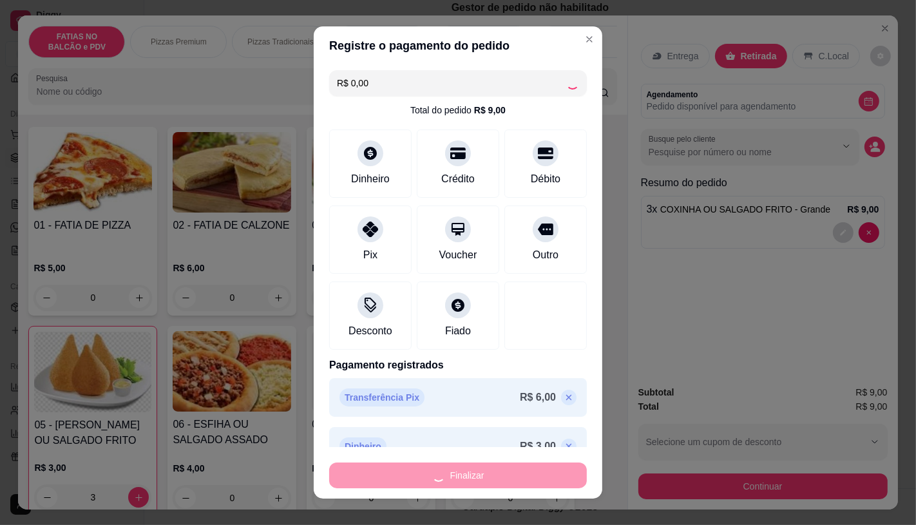
type input "0"
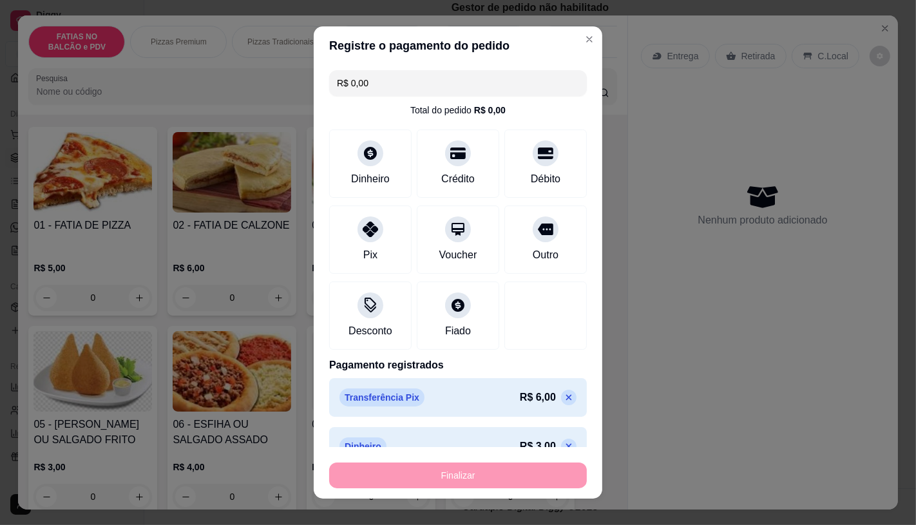
type input "-R$ 9,00"
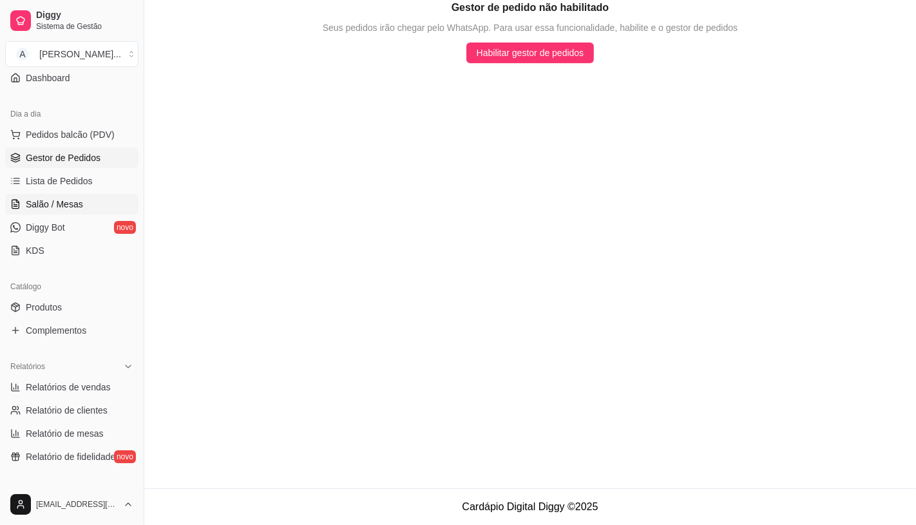
click at [64, 202] on span "Salão / Mesas" at bounding box center [54, 204] width 57 height 13
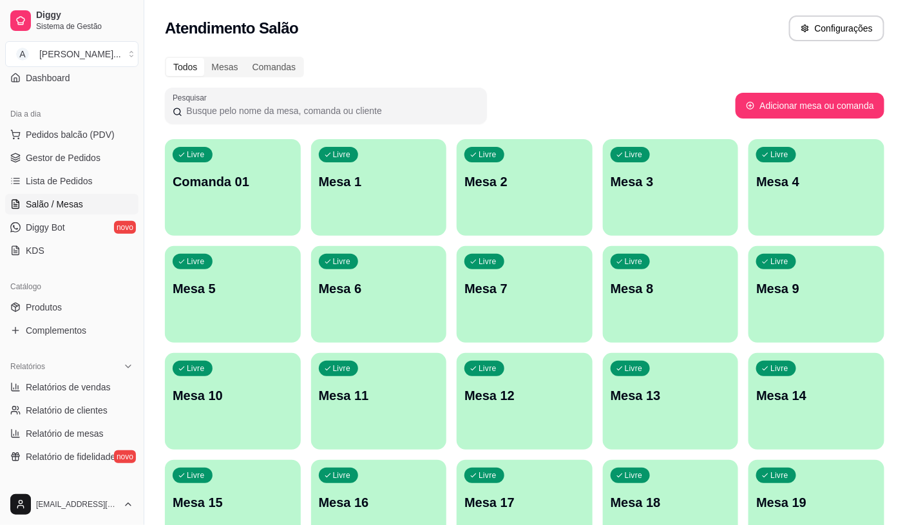
click at [5, 194] on link "Salão / Mesas" at bounding box center [71, 204] width 133 height 21
click at [68, 124] on button "Pedidos balcão (PDV)" at bounding box center [71, 134] width 133 height 21
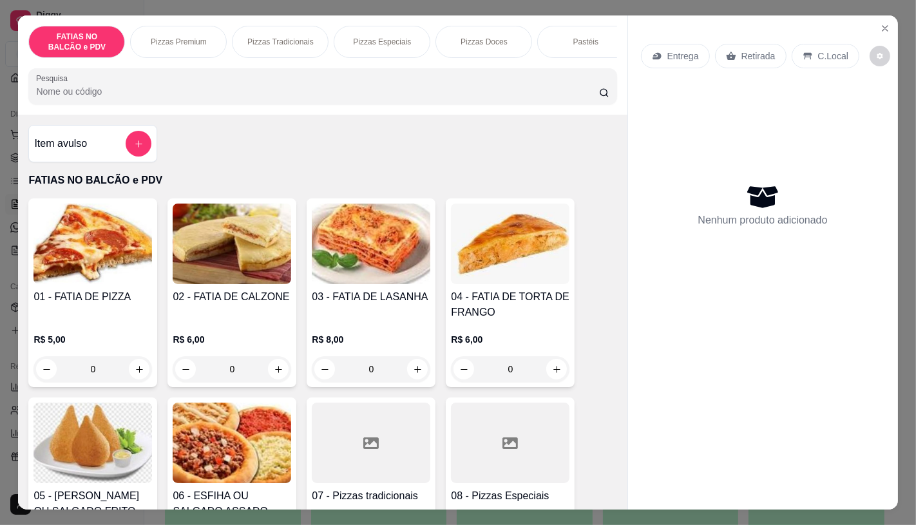
click at [93, 445] on img at bounding box center [93, 443] width 119 height 81
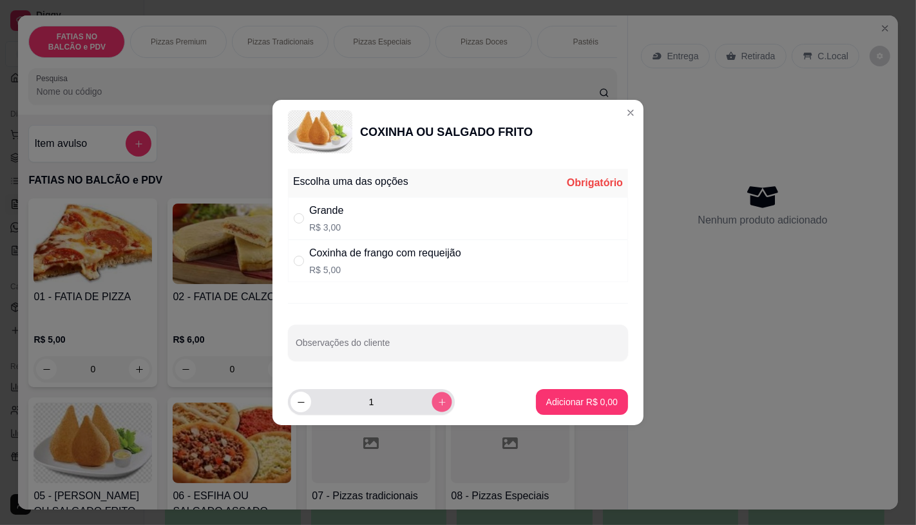
click at [437, 398] on icon "increase-product-quantity" at bounding box center [442, 403] width 10 height 10
type input "3"
click at [536, 411] on div "Adicionar R$ 0,00" at bounding box center [582, 402] width 92 height 26
click at [362, 217] on div "Grande R$ 3,00" at bounding box center [458, 218] width 340 height 43
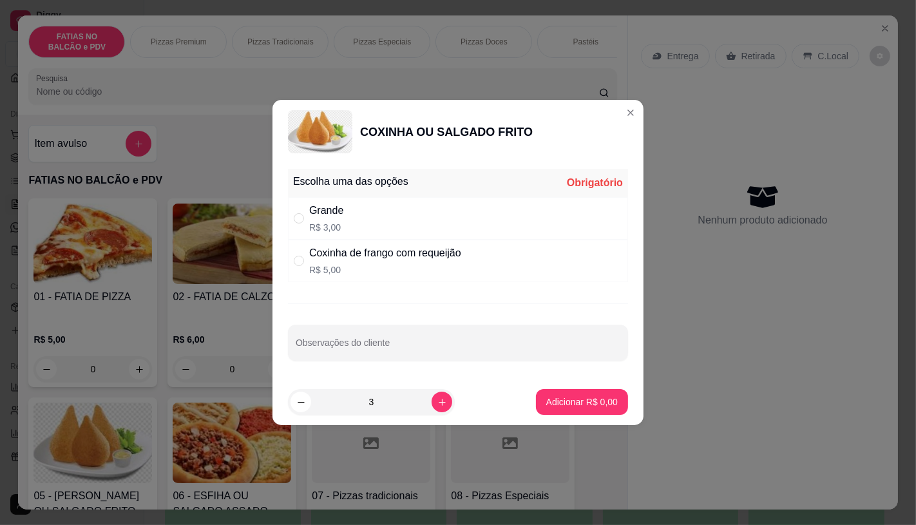
radio input "true"
click at [555, 392] on button "Adicionar R$ 9,00" at bounding box center [582, 402] width 92 height 26
type input "3"
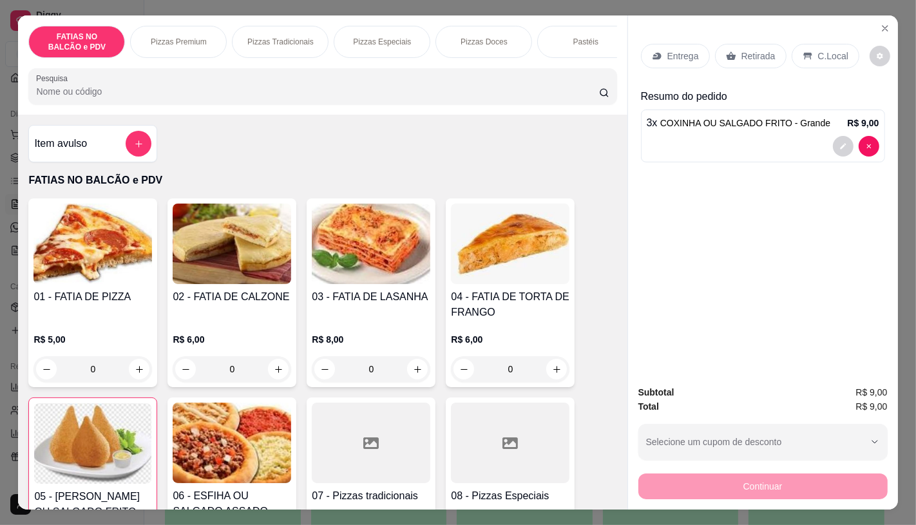
click at [731, 47] on div "Retirada" at bounding box center [751, 56] width 72 height 24
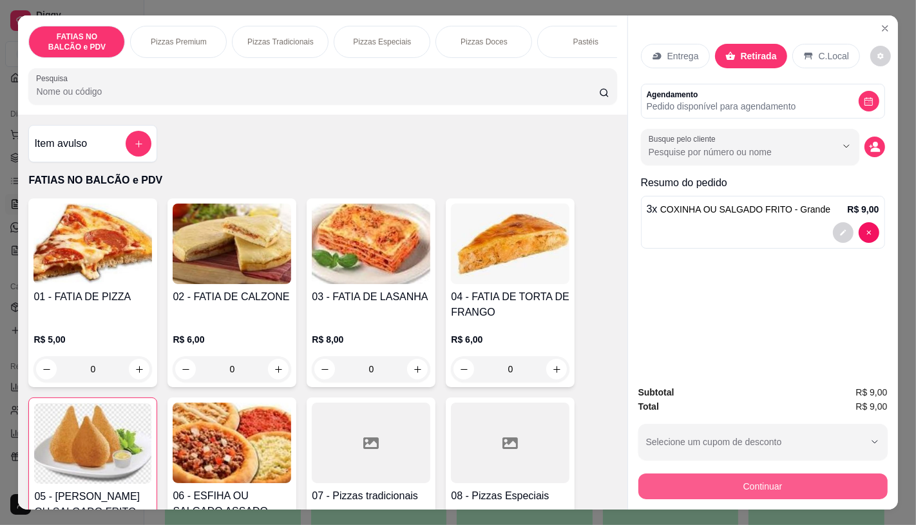
click at [693, 483] on button "Continuar" at bounding box center [762, 487] width 249 height 26
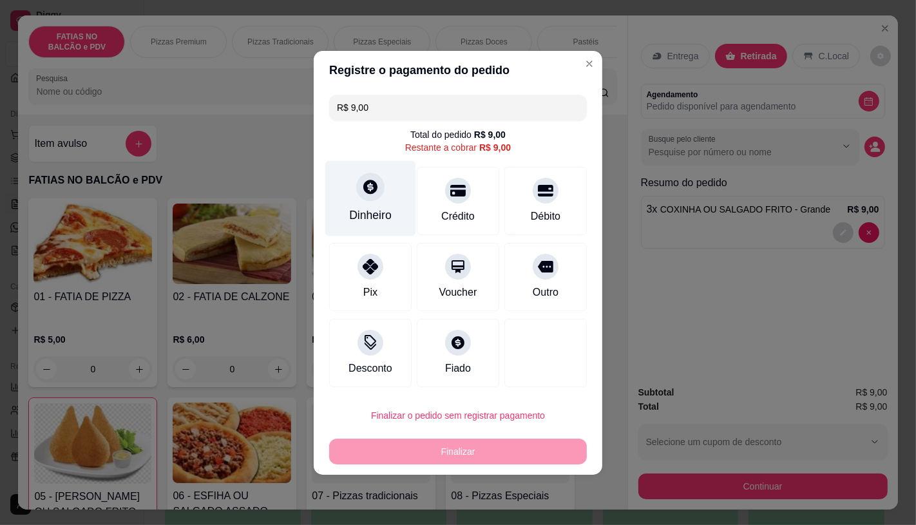
click at [331, 200] on div "Dinheiro" at bounding box center [370, 197] width 91 height 75
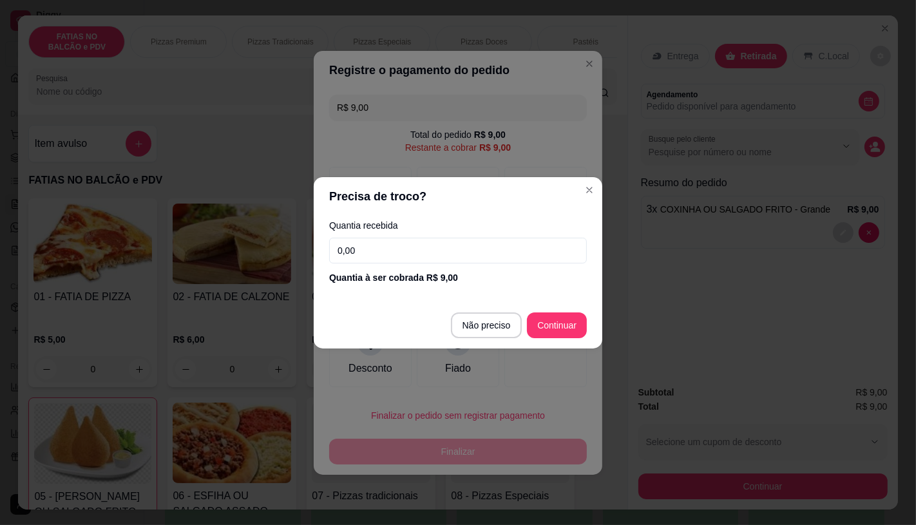
click at [417, 267] on div "Quantia recebida 0,00 Quantia à ser cobrada R$ 9,00" at bounding box center [458, 252] width 289 height 73
click at [419, 253] on input "0,00" at bounding box center [458, 251] width 258 height 26
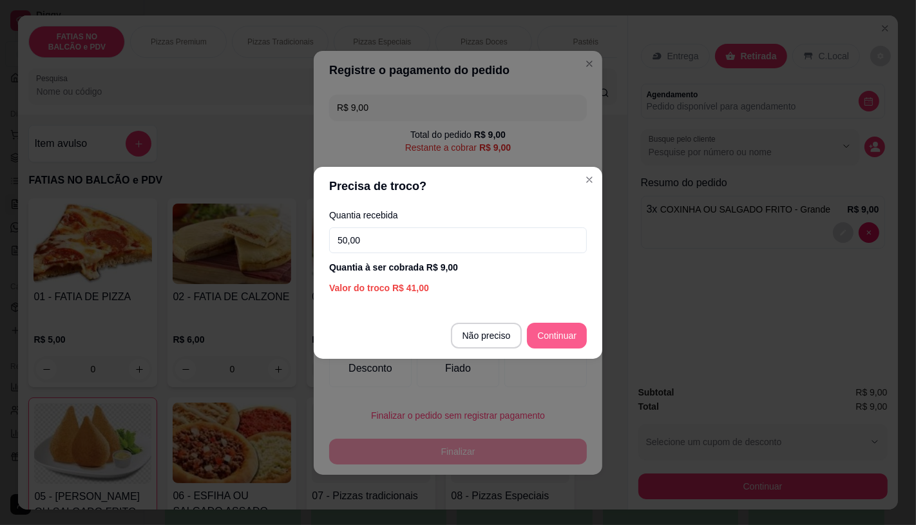
type input "50,00"
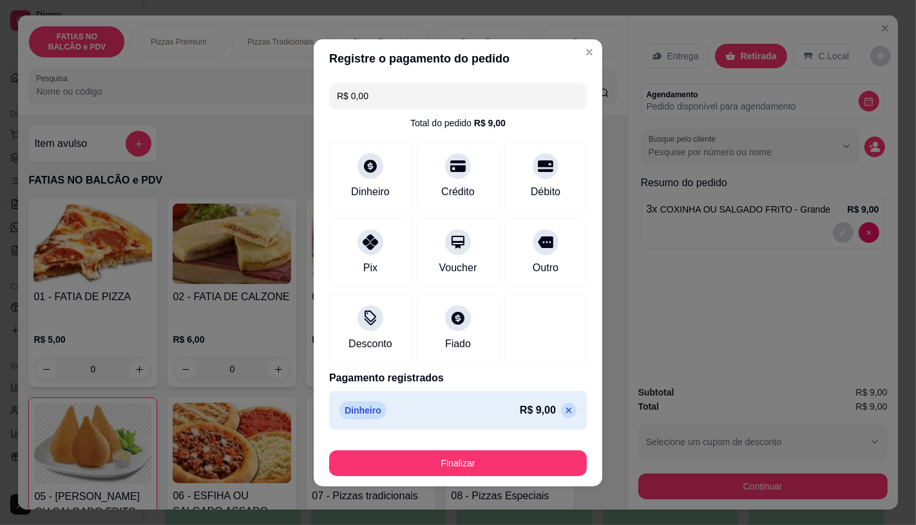
click at [564, 407] on icon at bounding box center [569, 410] width 10 height 10
type input "R$ 9,00"
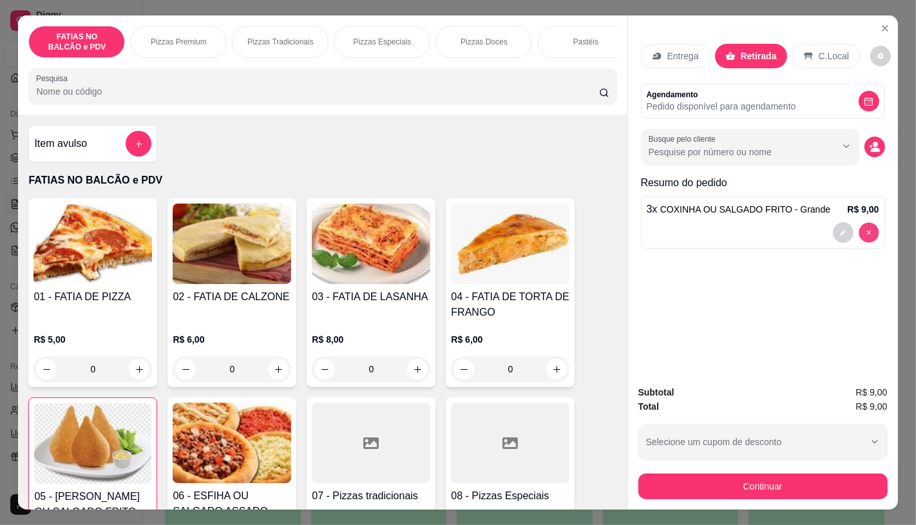
type input "0"
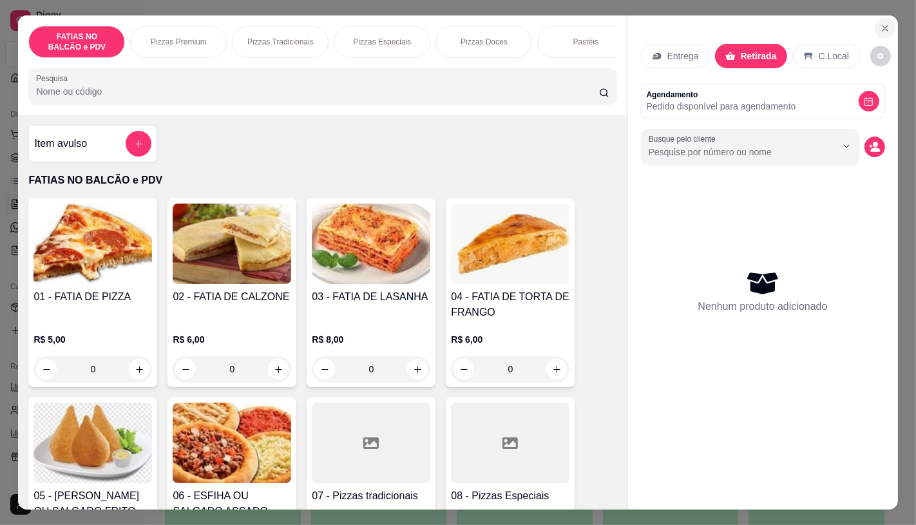
click at [883, 26] on icon "Close" at bounding box center [885, 28] width 5 height 5
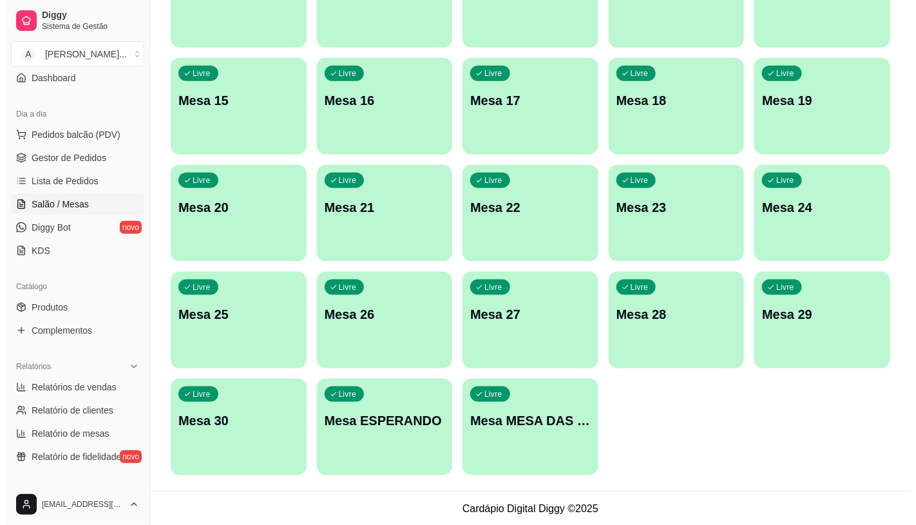
scroll to position [404, 0]
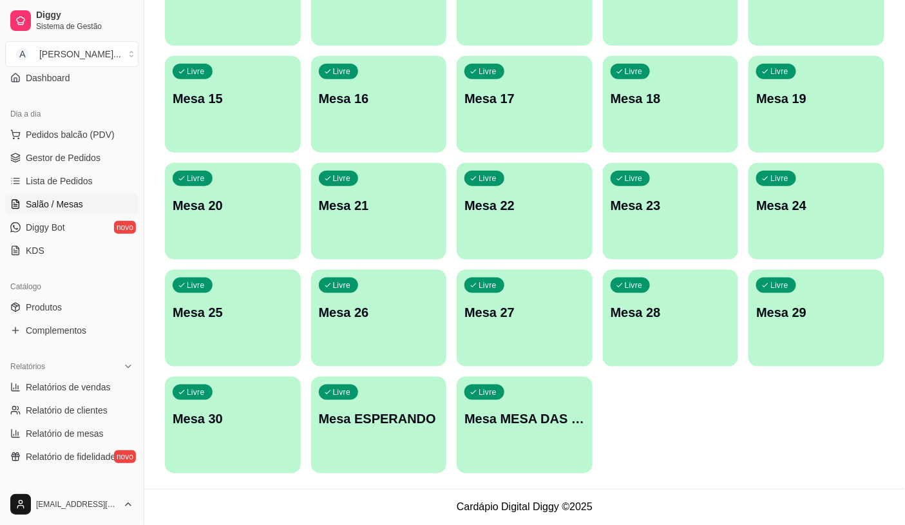
click at [535, 456] on div "Livre Mesa MESA DAS COMANDAS" at bounding box center [525, 417] width 136 height 81
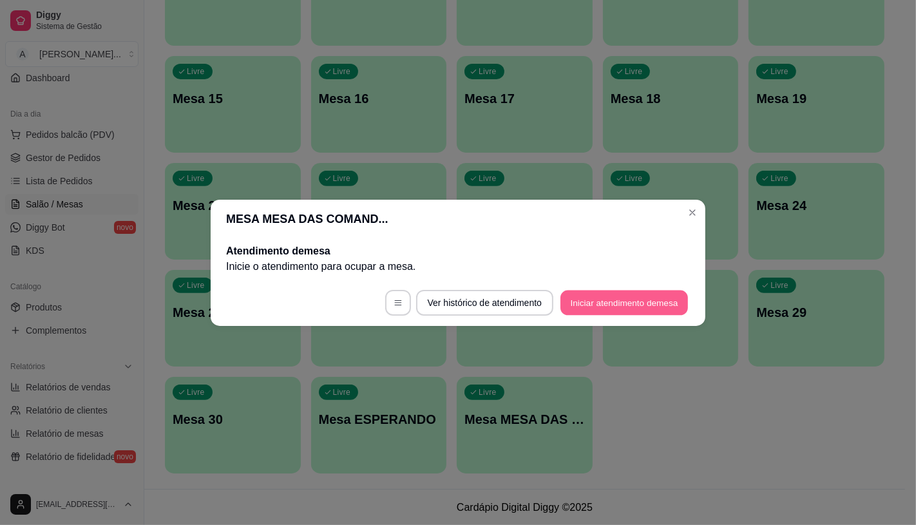
click at [609, 290] on button "Iniciar atendimento de mesa" at bounding box center [625, 302] width 128 height 25
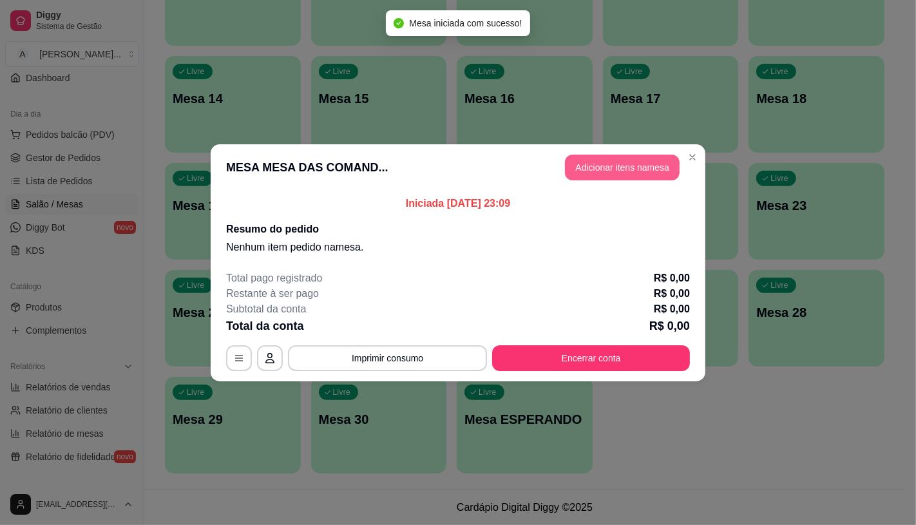
click at [608, 179] on button "Adicionar itens na mesa" at bounding box center [622, 168] width 115 height 26
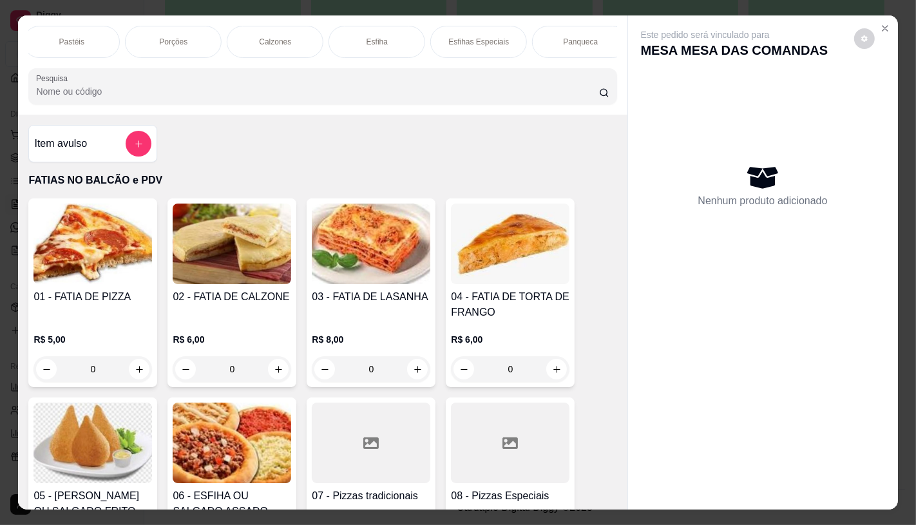
scroll to position [0, 1030]
click at [152, 37] on p "Sanduíches" at bounding box center [167, 42] width 41 height 10
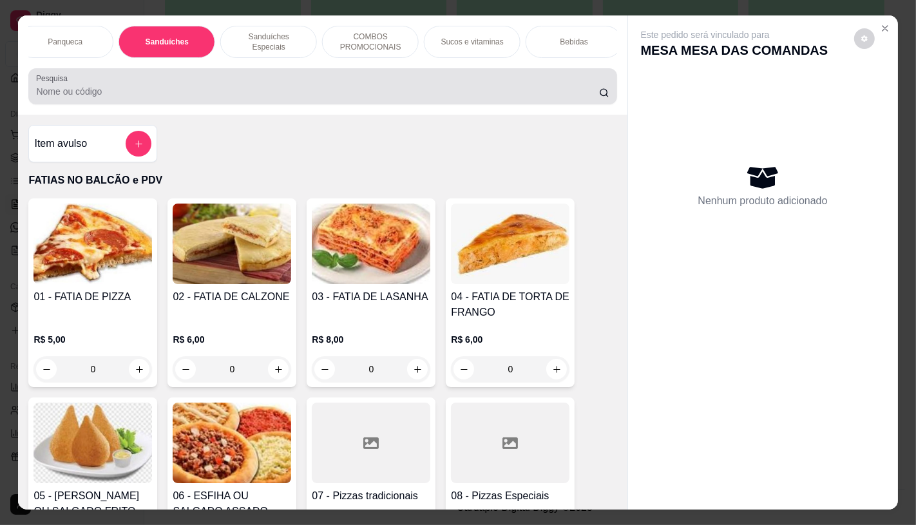
scroll to position [30, 0]
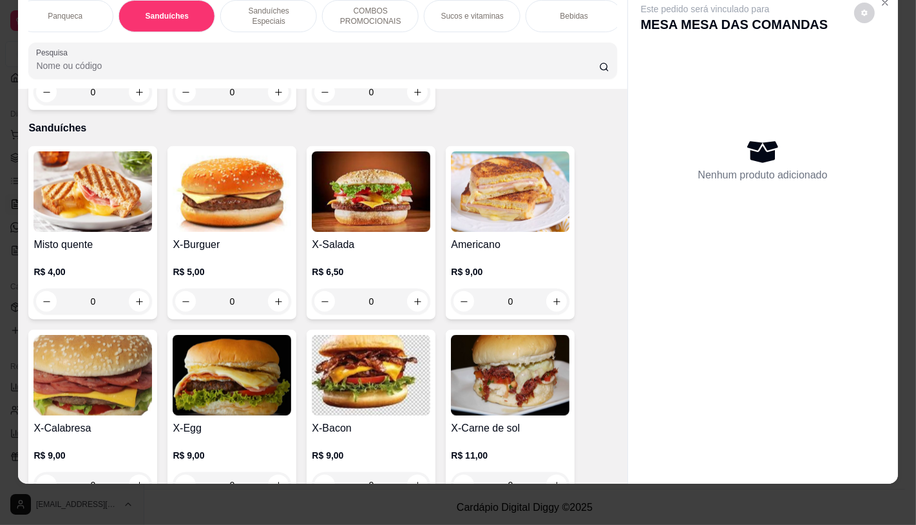
click at [73, 237] on h4 "Misto quente" at bounding box center [93, 244] width 119 height 15
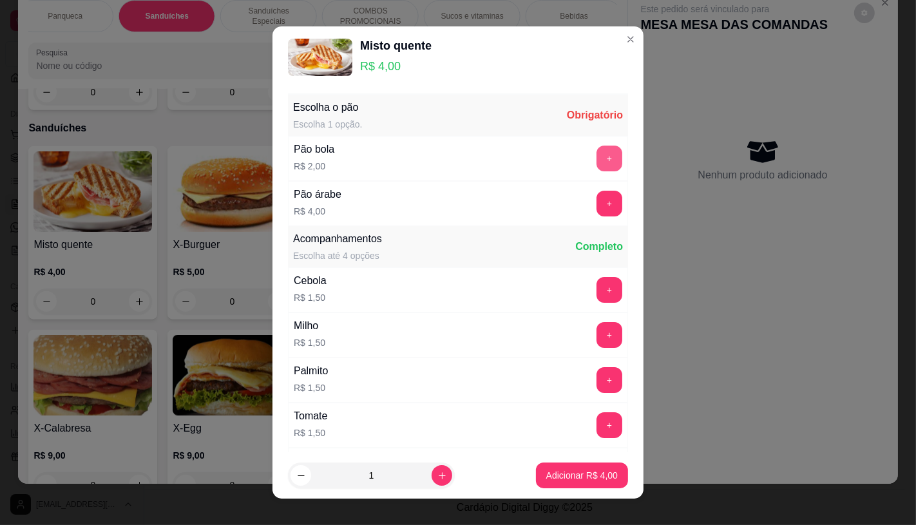
click at [597, 158] on button "+" at bounding box center [610, 159] width 26 height 26
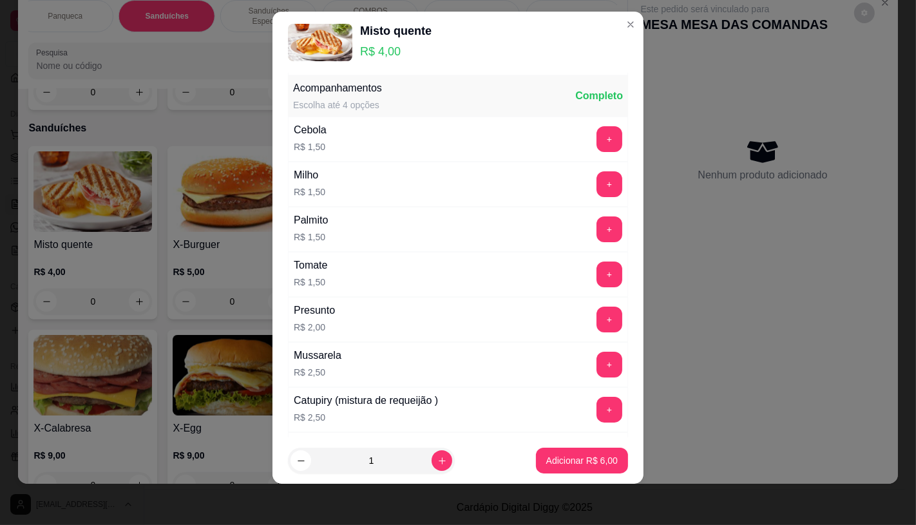
scroll to position [138, 0]
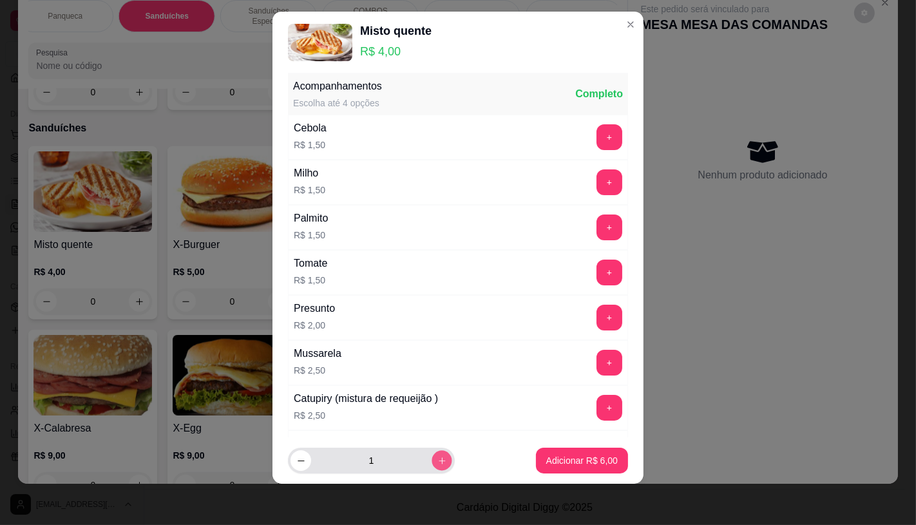
click at [432, 460] on button "increase-product-quantity" at bounding box center [442, 461] width 20 height 20
type input "3"
click at [548, 460] on p "Adicionar R$ 18,00" at bounding box center [579, 460] width 77 height 13
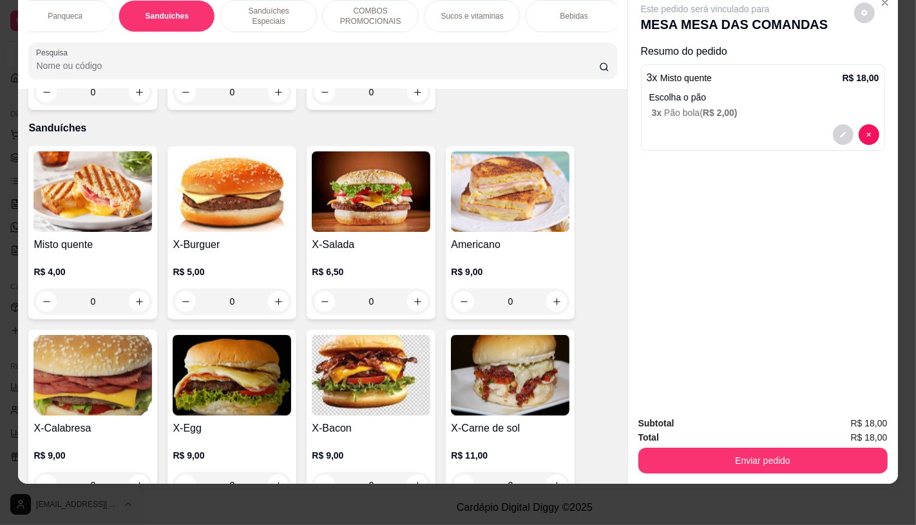
click at [595, 21] on div "Bebidas" at bounding box center [574, 16] width 97 height 32
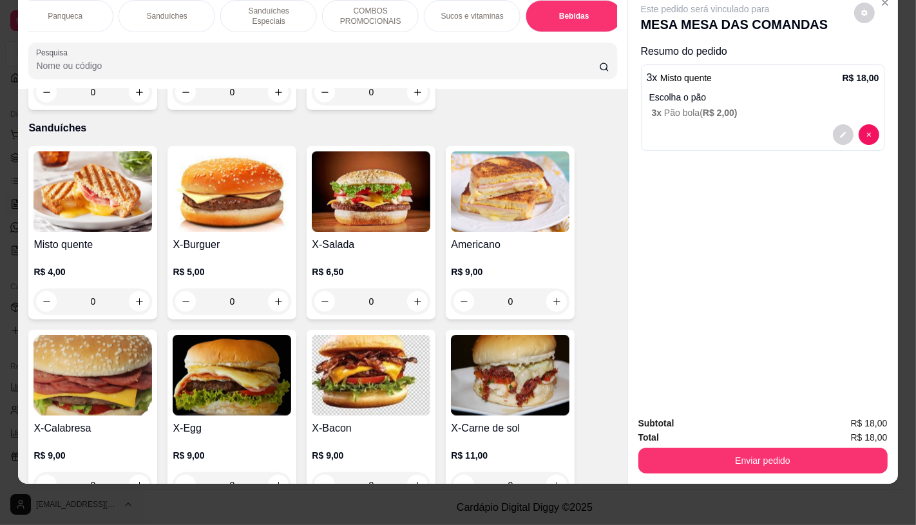
scroll to position [7381, 0]
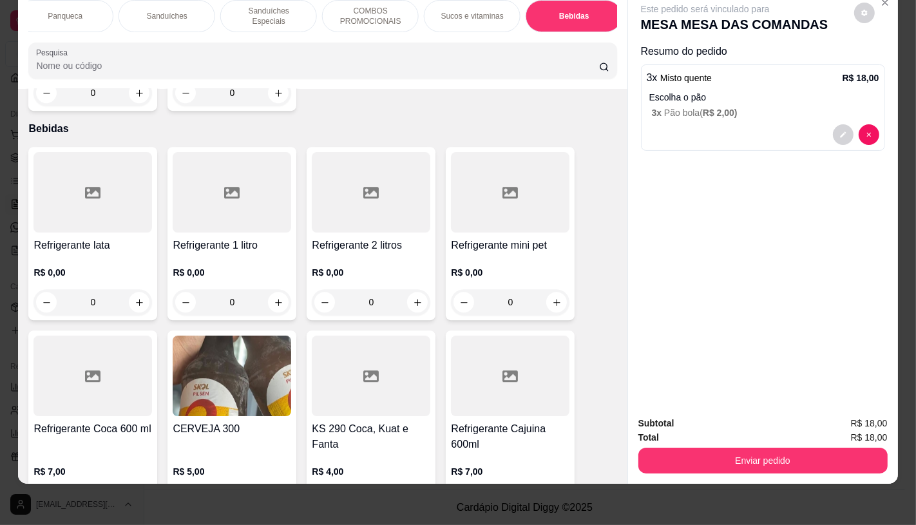
click at [595, 23] on div "FATIAS NO BALCÃO e PDV Pizzas Premium Pizzas Tradicionais Pizzas Especiais Pizz…" at bounding box center [322, 16] width 588 height 32
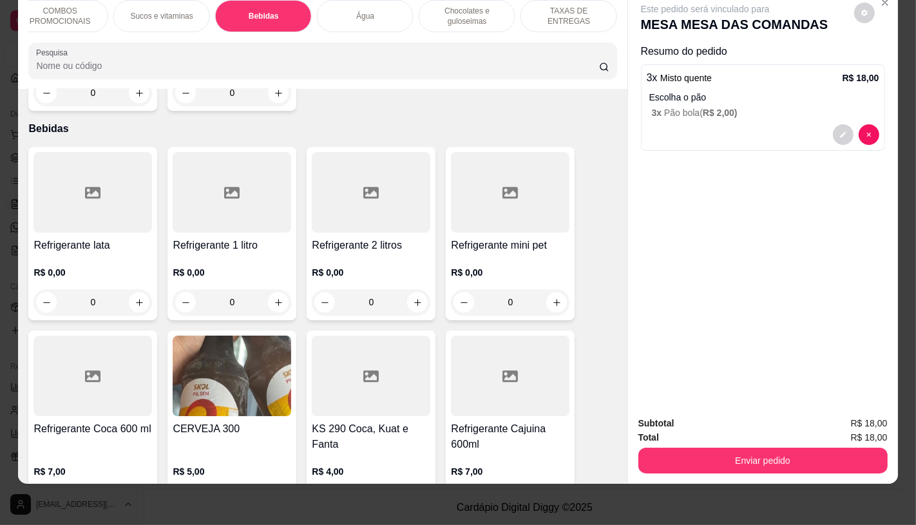
click at [581, 6] on p "TAXAS DE ENTREGAS" at bounding box center [569, 16] width 75 height 21
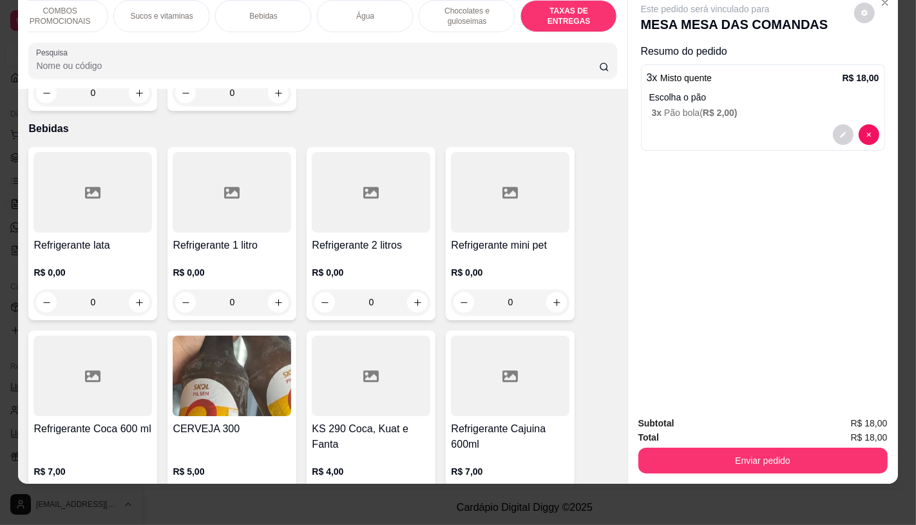
scroll to position [8616, 0]
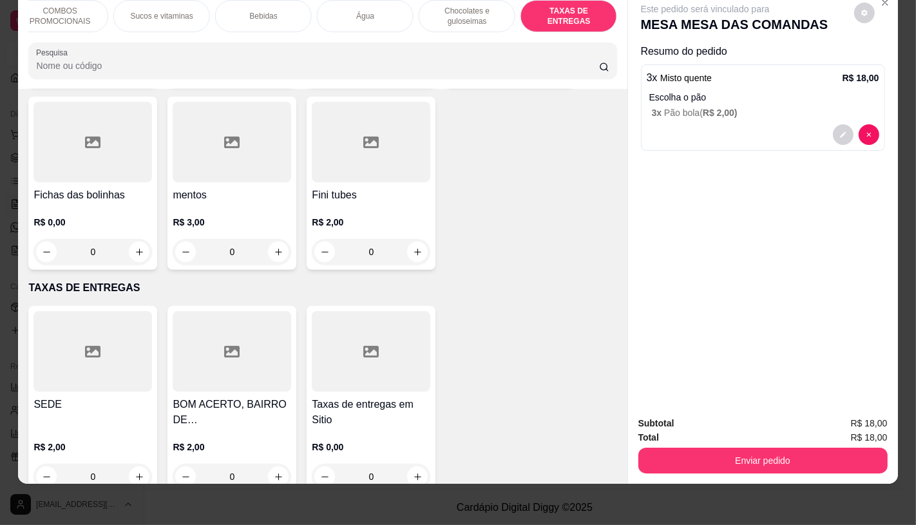
click at [108, 358] on div at bounding box center [93, 351] width 119 height 81
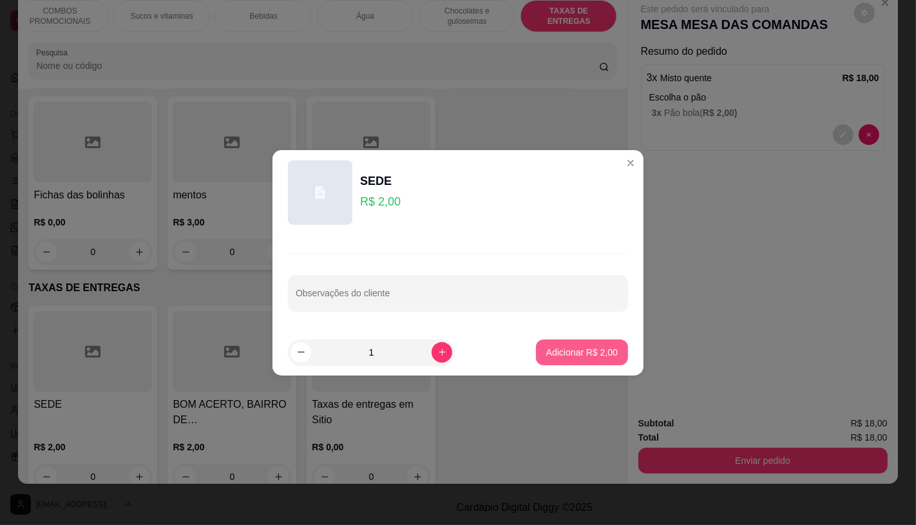
click at [575, 363] on button "Adicionar R$ 2,00" at bounding box center [582, 353] width 92 height 26
type input "1"
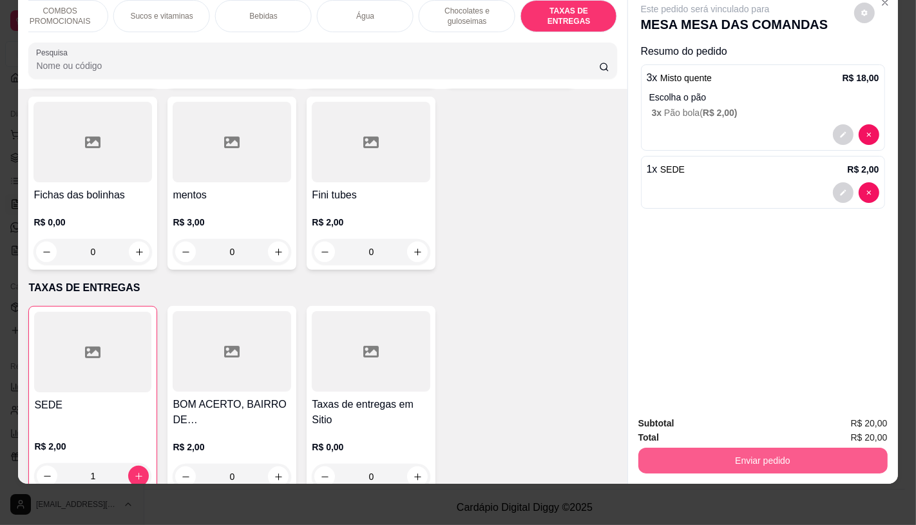
click at [728, 448] on button "Enviar pedido" at bounding box center [762, 461] width 249 height 26
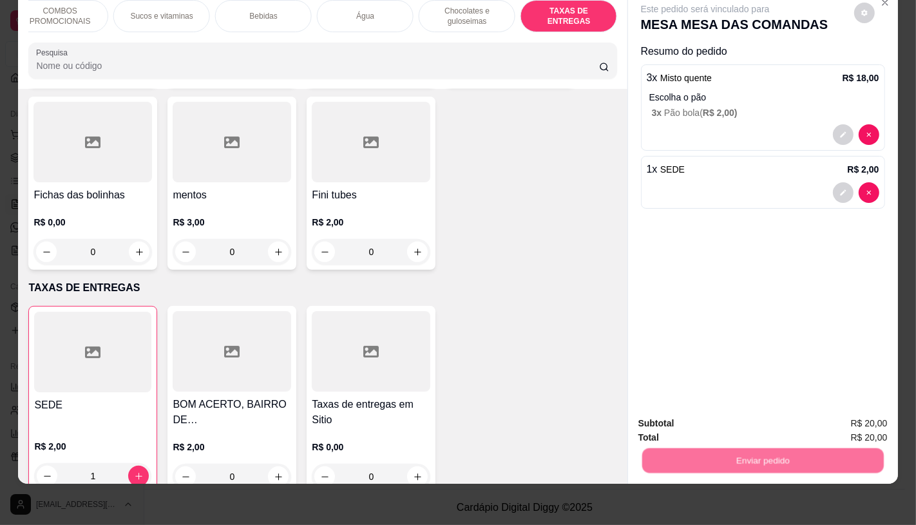
click at [836, 417] on button "Enviar pedido" at bounding box center [854, 419] width 73 height 24
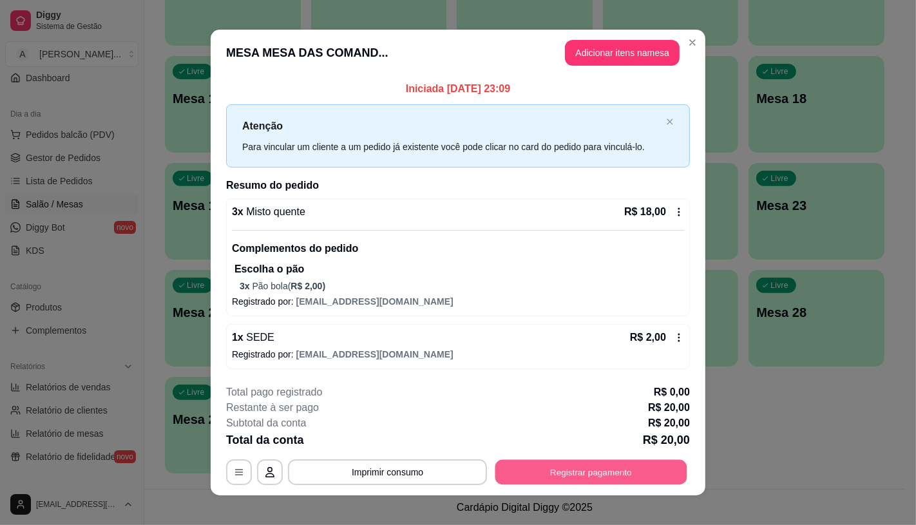
click at [644, 461] on button "Registrar pagamento" at bounding box center [591, 471] width 192 height 25
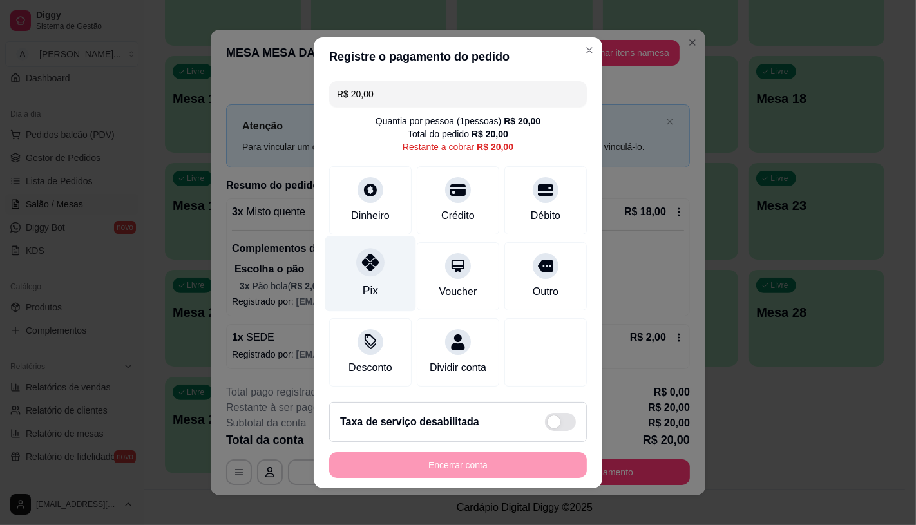
click at [356, 269] on div "Pix" at bounding box center [370, 273] width 91 height 75
type input "R$ 0,00"
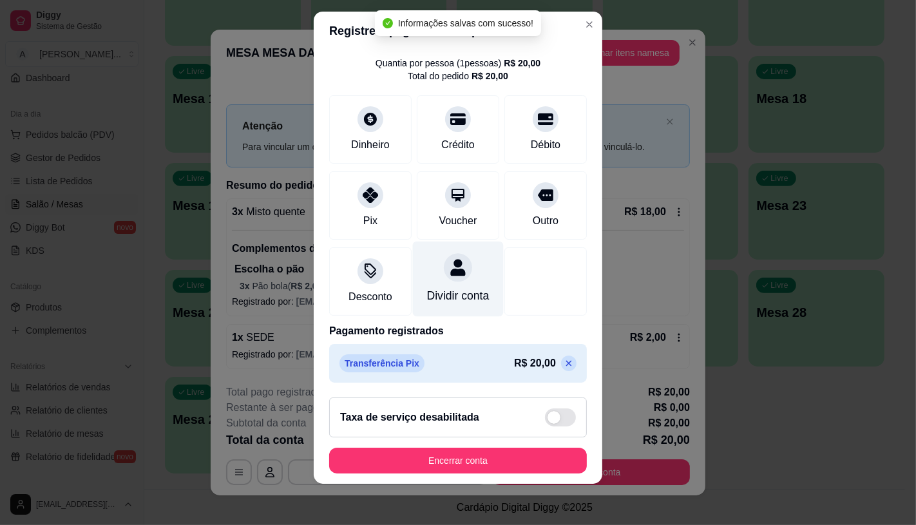
scroll to position [48, 0]
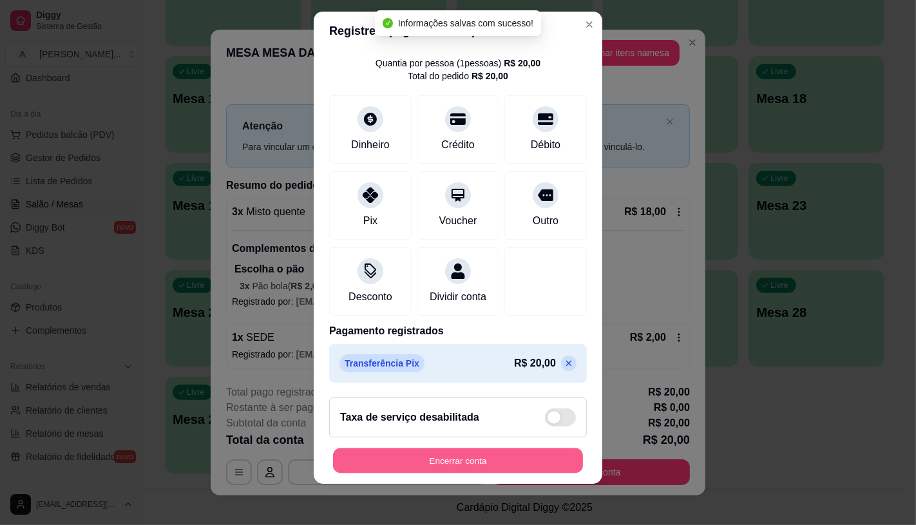
click at [465, 455] on button "Encerrar conta" at bounding box center [458, 460] width 250 height 25
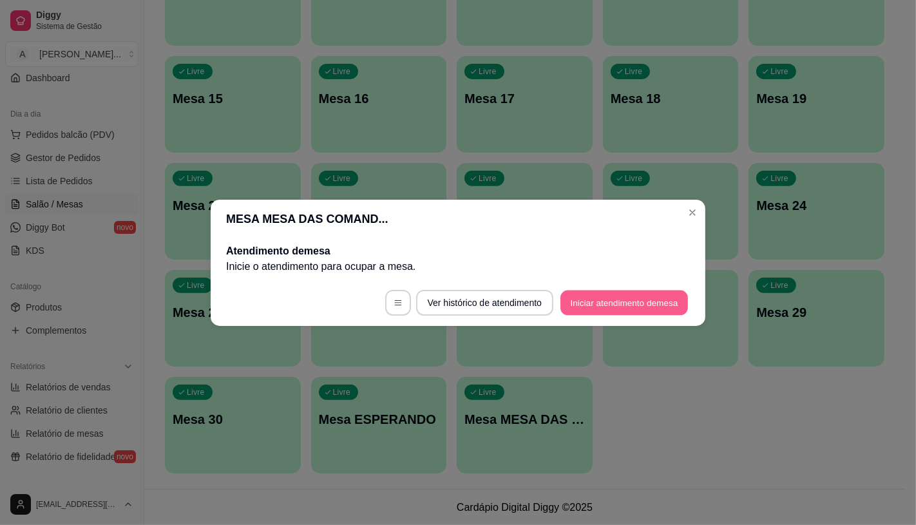
click at [622, 311] on button "Iniciar atendimento de mesa" at bounding box center [625, 302] width 128 height 25
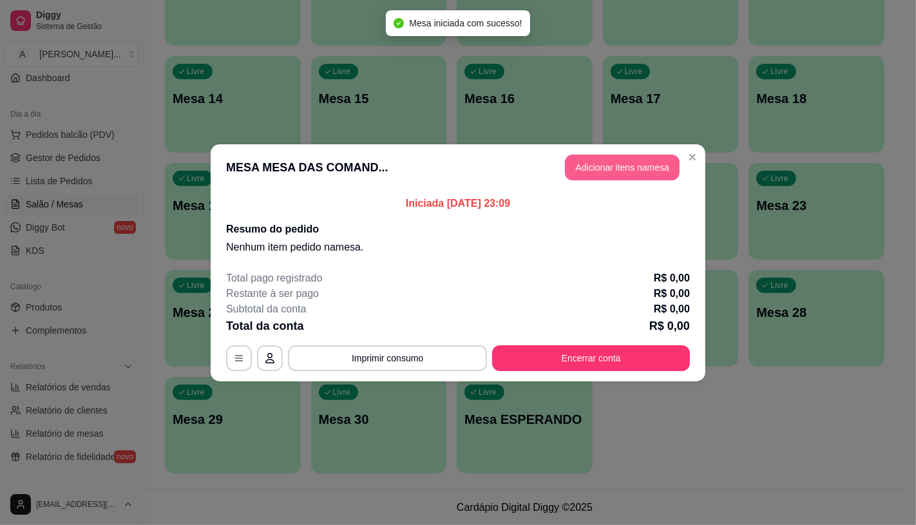
click at [615, 161] on button "Adicionar itens na mesa" at bounding box center [622, 168] width 115 height 26
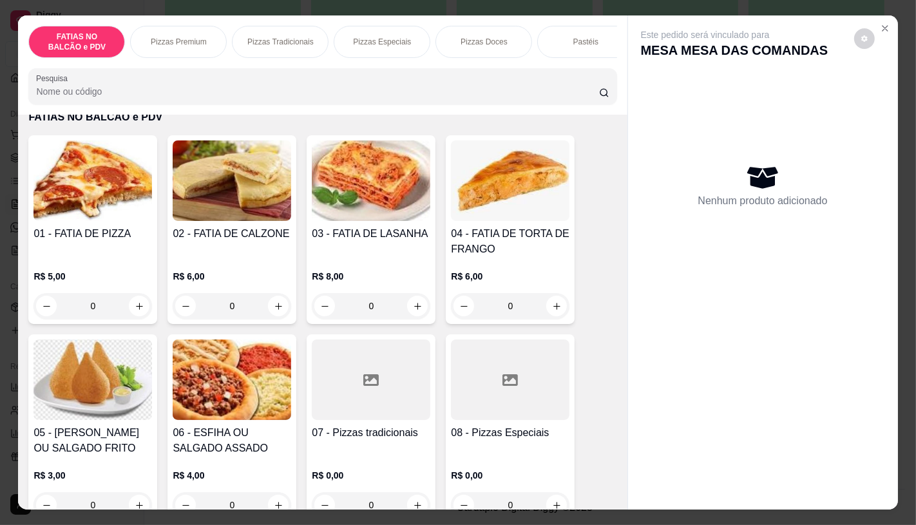
scroll to position [72, 0]
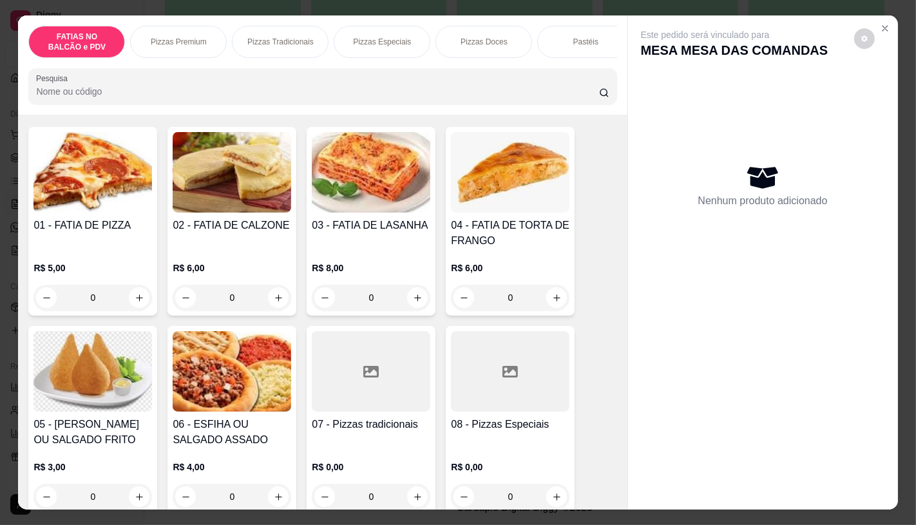
click at [381, 381] on div at bounding box center [371, 371] width 119 height 81
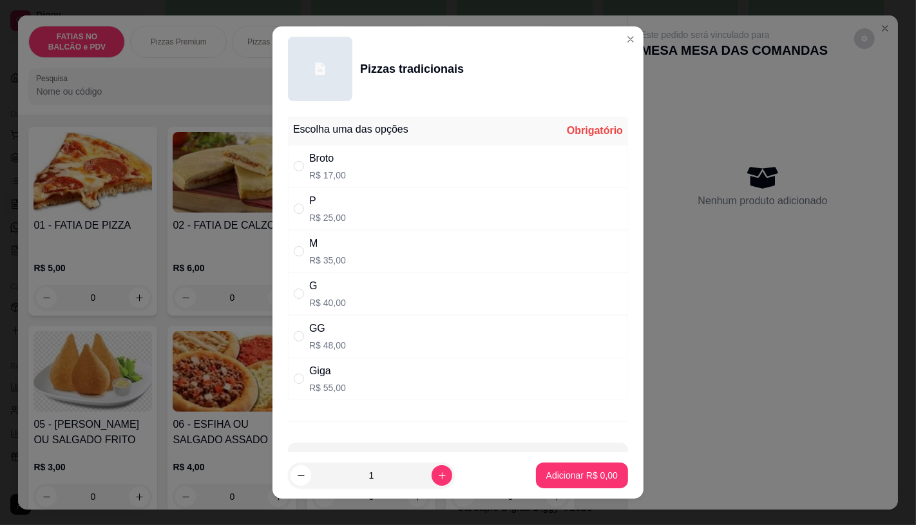
click at [329, 252] on div "M R$ 35,00" at bounding box center [327, 251] width 37 height 31
radio input "true"
click at [579, 481] on p "Adicionar R$ 35,00" at bounding box center [579, 476] width 75 height 12
type input "1"
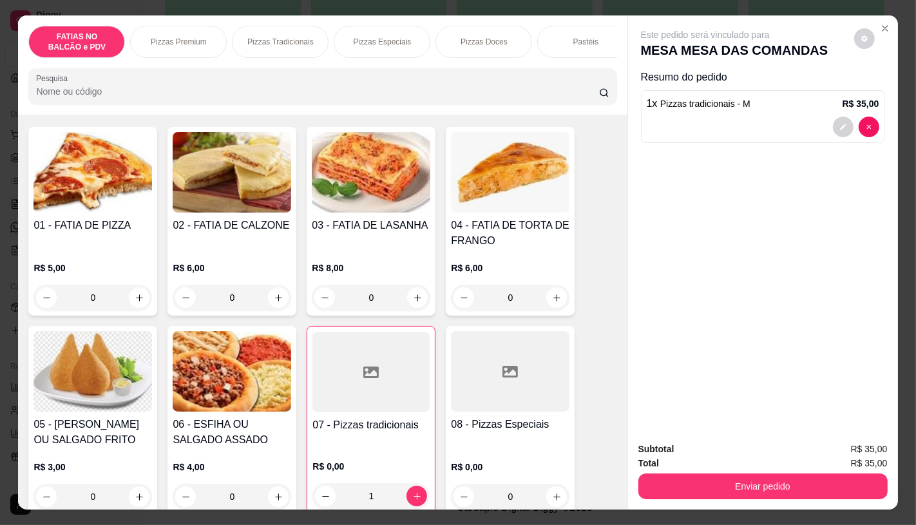
click at [595, 64] on div "FATIAS NO BALCÃO e PDV Pizzas Premium Pizzas Tradicionais Pizzas Especiais Pizz…" at bounding box center [322, 64] width 609 height 99
click at [590, 45] on div "Pastéis" at bounding box center [585, 42] width 97 height 32
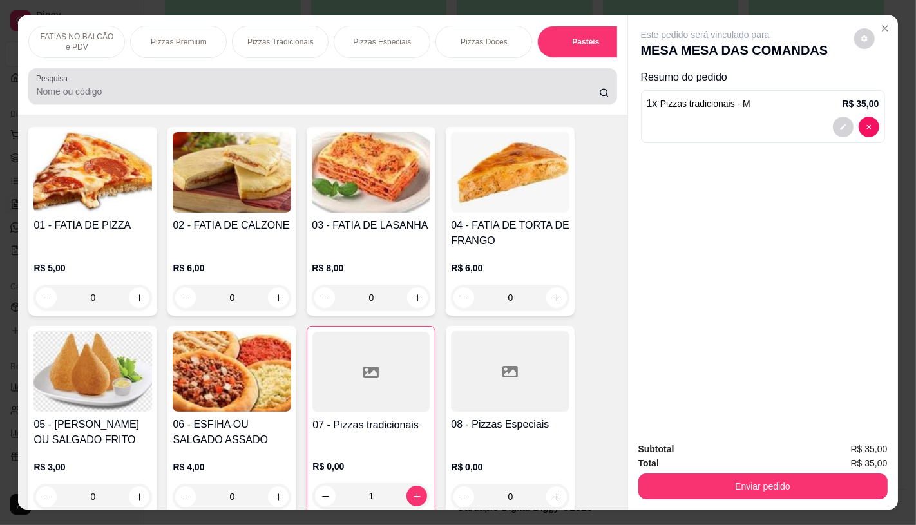
scroll to position [30, 0]
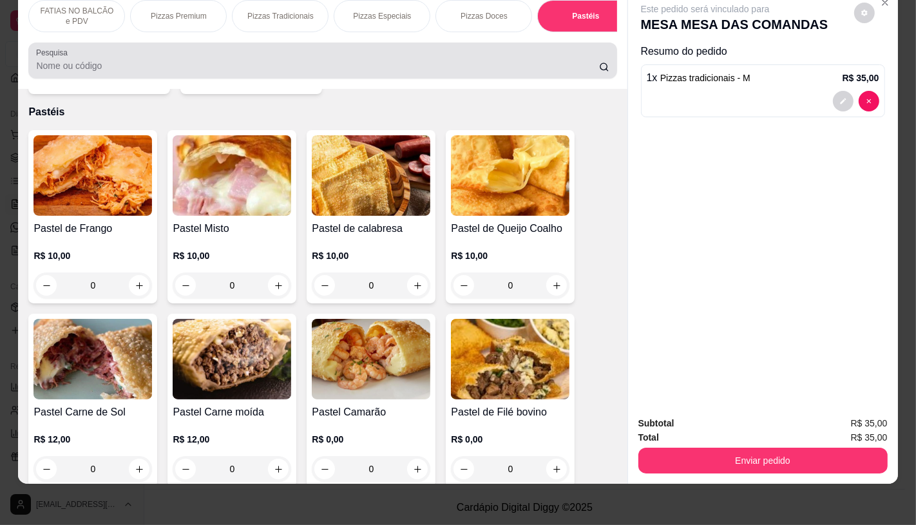
click at [595, 57] on div at bounding box center [322, 61] width 573 height 26
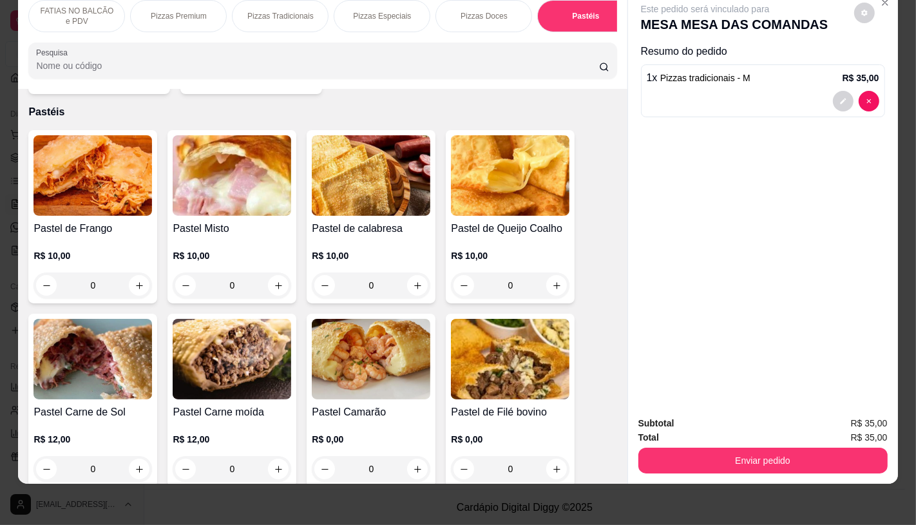
click at [584, 21] on div "Pastéis" at bounding box center [585, 16] width 97 height 32
click at [585, 15] on div "TAXAS DE ENTREGAS" at bounding box center [569, 16] width 97 height 32
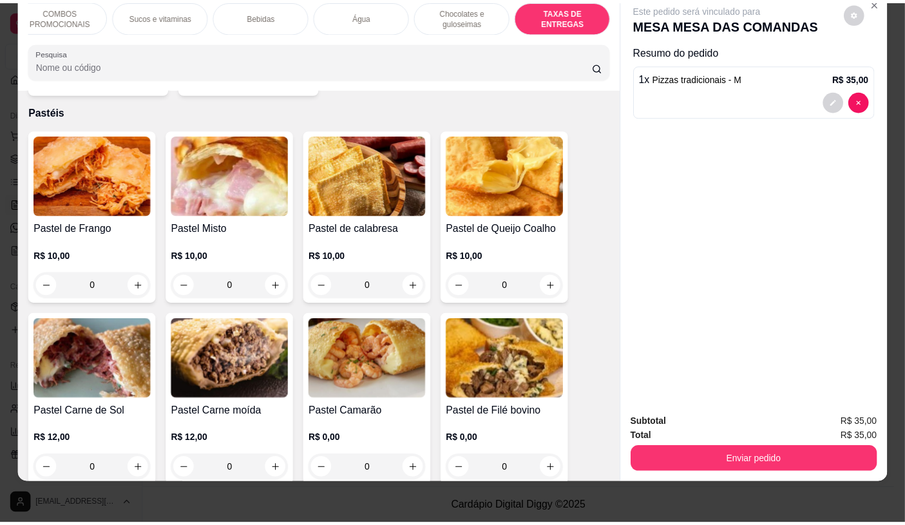
scroll to position [8616, 0]
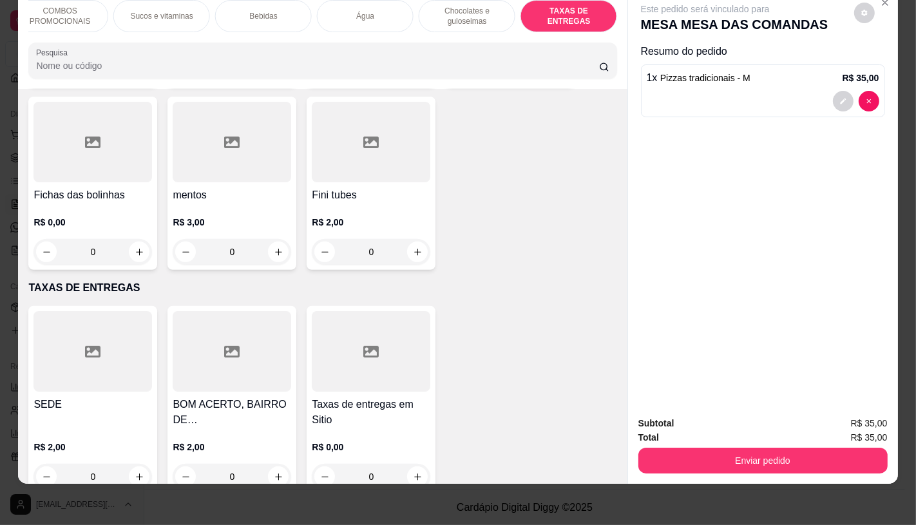
click at [258, 363] on div "BOM ACERTO, [GEOGRAPHIC_DATA], OUTRO LADO DO RIO R$ 2,00 0" at bounding box center [232, 400] width 129 height 189
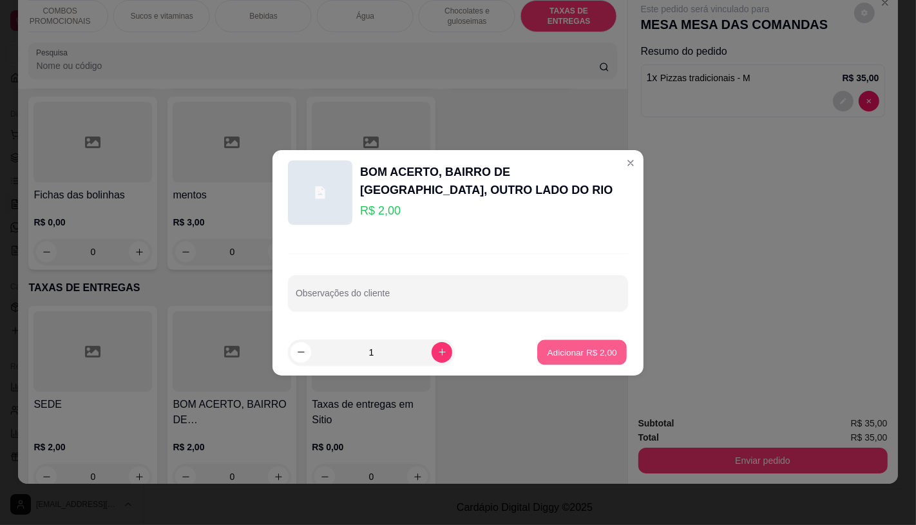
click at [597, 357] on p "Adicionar R$ 2,00" at bounding box center [582, 352] width 70 height 12
type input "1"
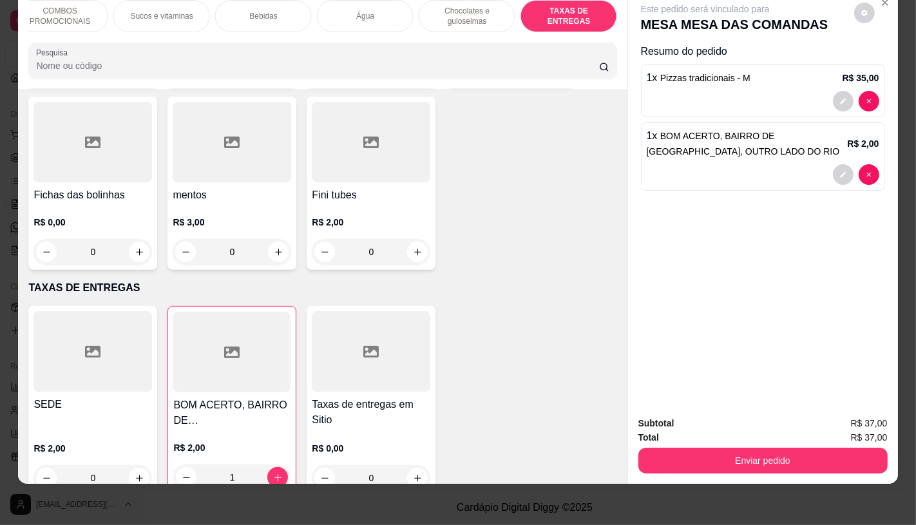
click at [750, 453] on button "Enviar pedido" at bounding box center [762, 461] width 249 height 26
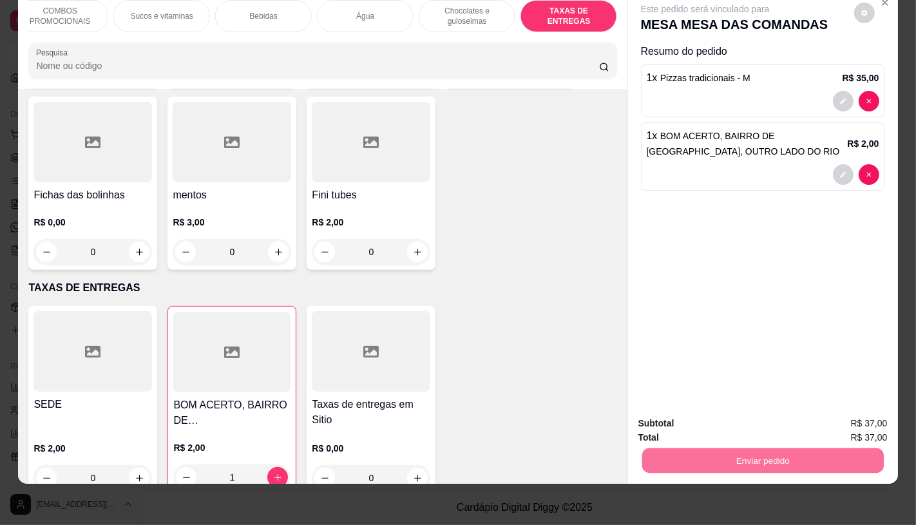
click at [839, 419] on button "Enviar pedido" at bounding box center [854, 419] width 73 height 24
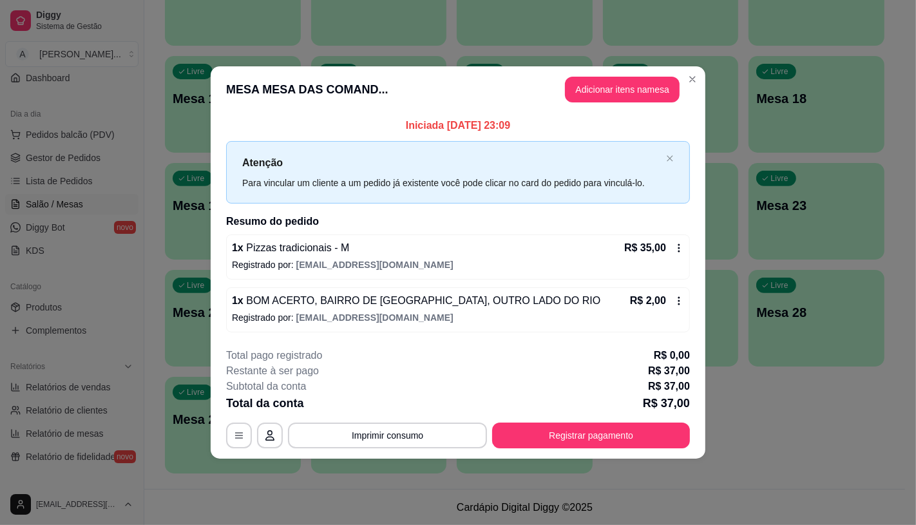
click at [660, 442] on button "Registrar pagamento" at bounding box center [591, 436] width 198 height 26
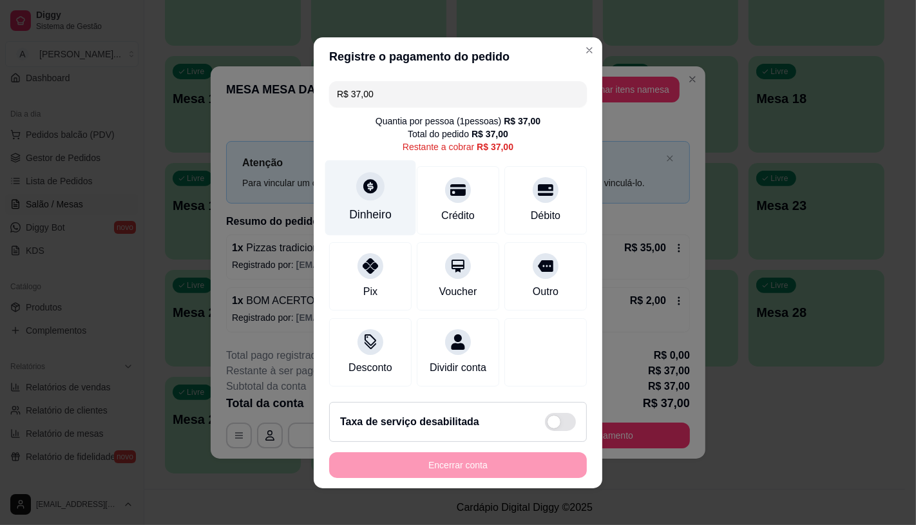
click at [361, 189] on div at bounding box center [370, 186] width 28 height 28
type input "R$ 0,00"
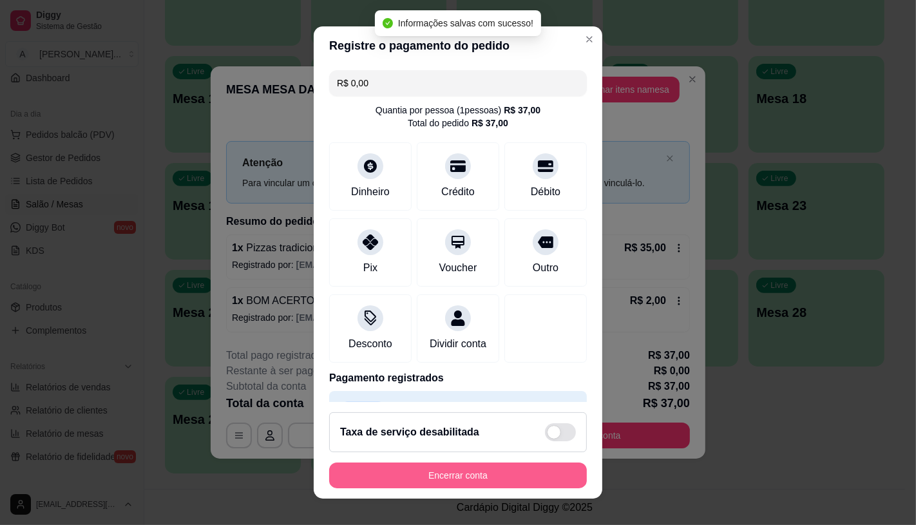
click at [500, 478] on button "Encerrar conta" at bounding box center [458, 476] width 258 height 26
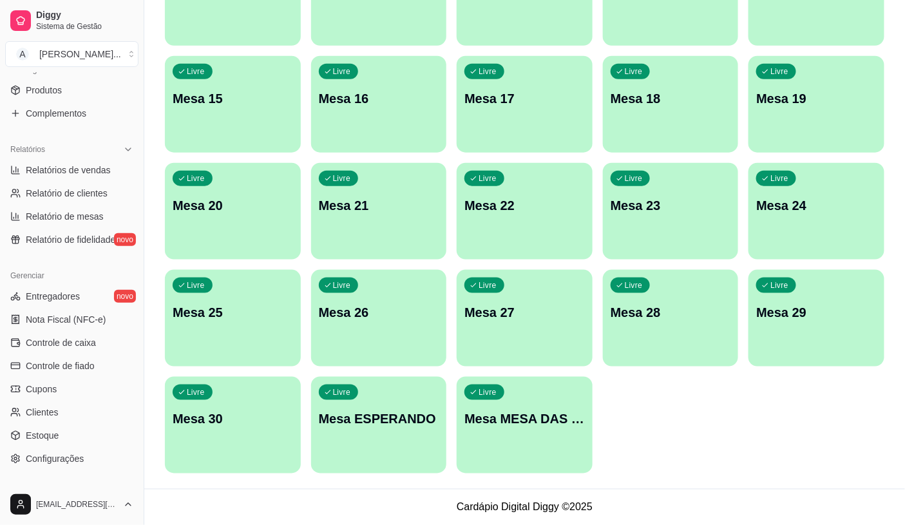
scroll to position [401, 0]
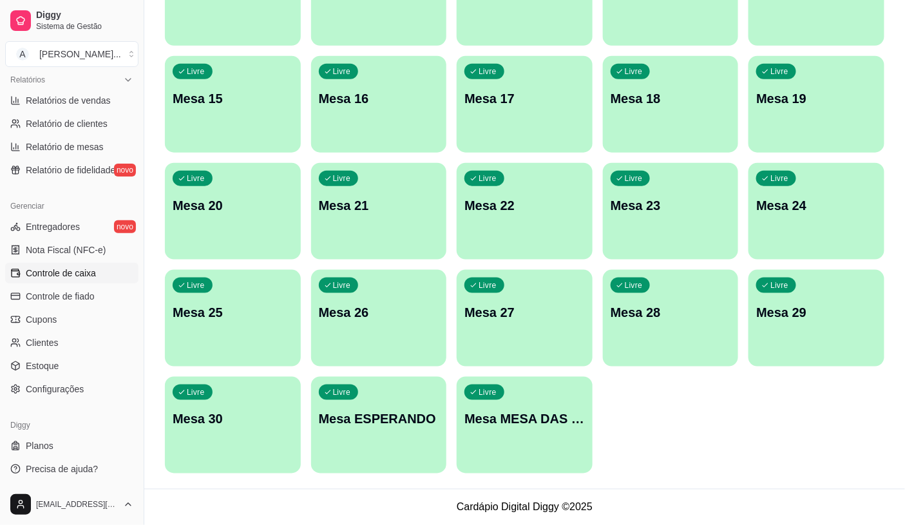
click at [50, 273] on span "Controle de caixa" at bounding box center [61, 273] width 70 height 13
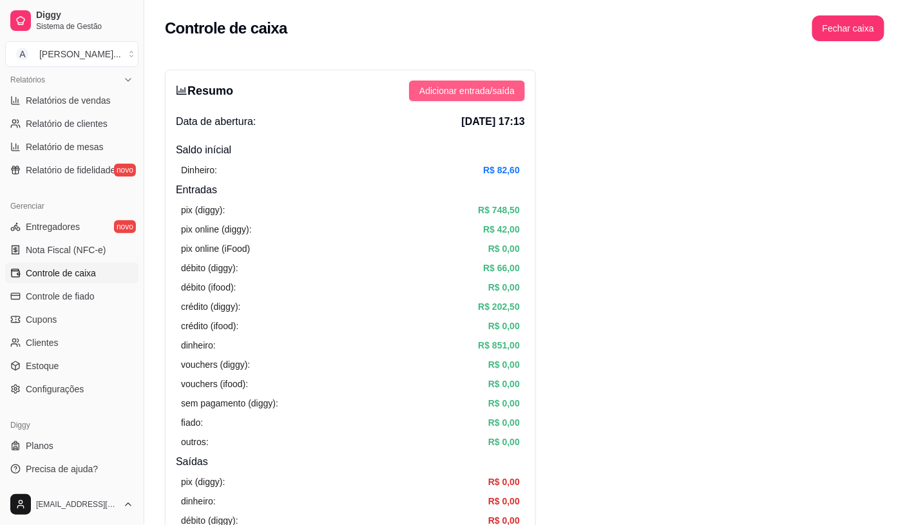
click at [488, 90] on span "Adicionar entrada/saída" at bounding box center [466, 91] width 95 height 14
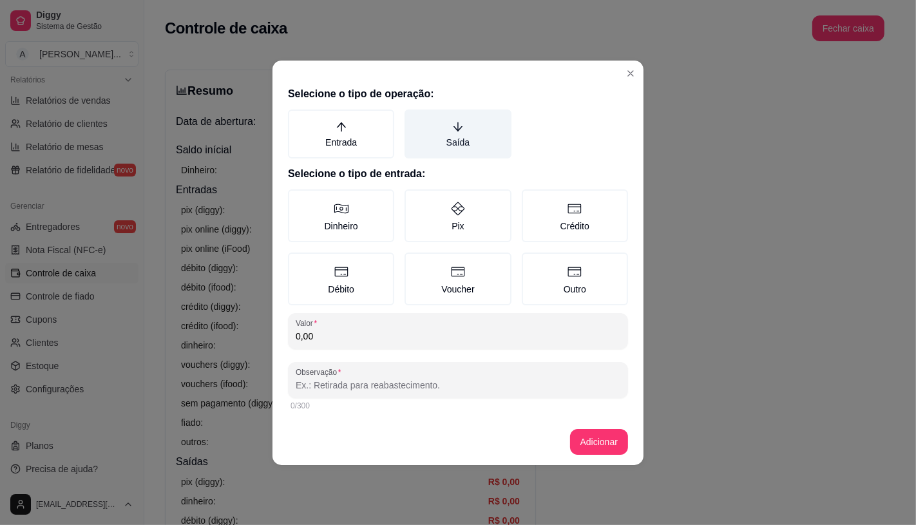
click at [481, 149] on label "Saída" at bounding box center [458, 134] width 106 height 49
click at [414, 119] on button "Saída" at bounding box center [409, 114] width 10 height 10
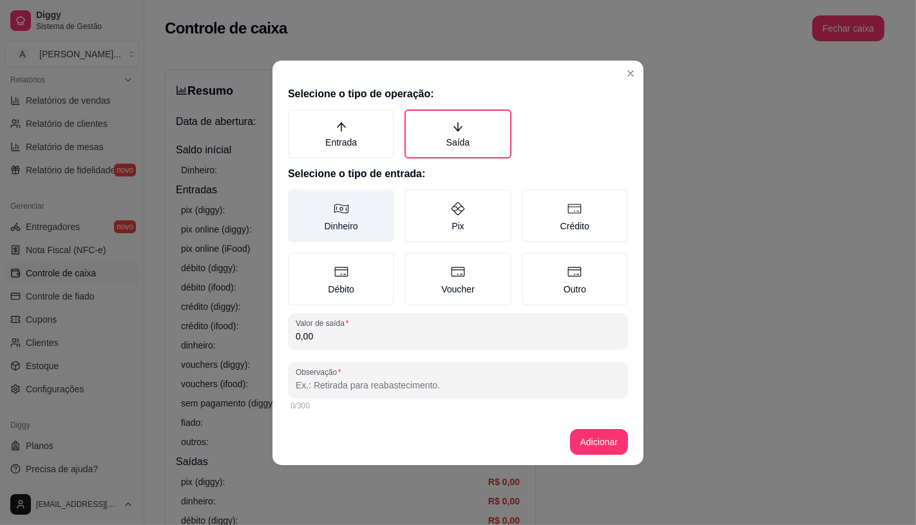
click at [341, 240] on label "Dinheiro" at bounding box center [341, 215] width 106 height 53
click at [298, 199] on button "Dinheiro" at bounding box center [292, 194] width 10 height 10
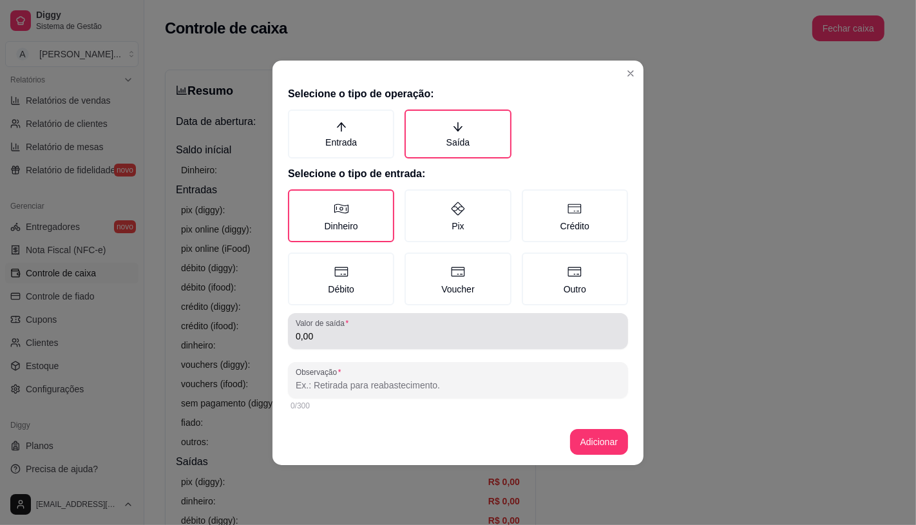
click at [358, 332] on input "0,00" at bounding box center [458, 336] width 325 height 13
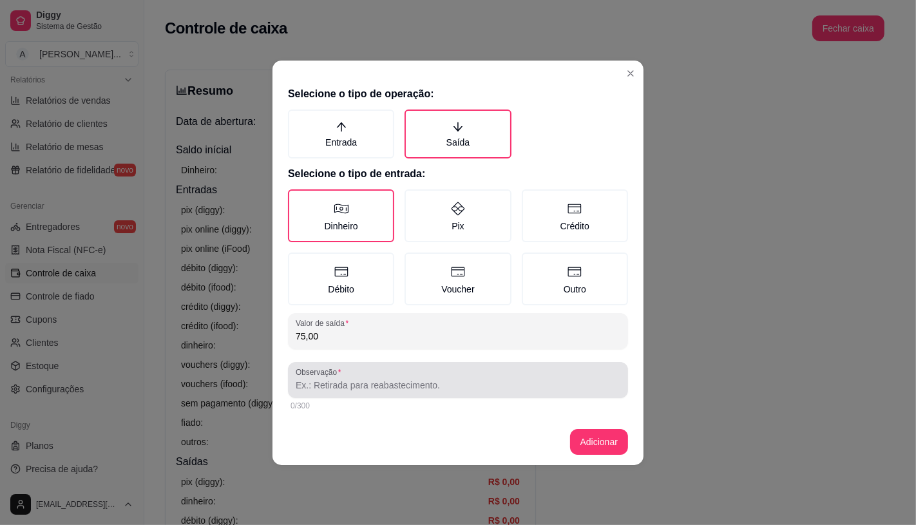
type input "75,00"
click at [393, 367] on div at bounding box center [458, 380] width 325 height 26
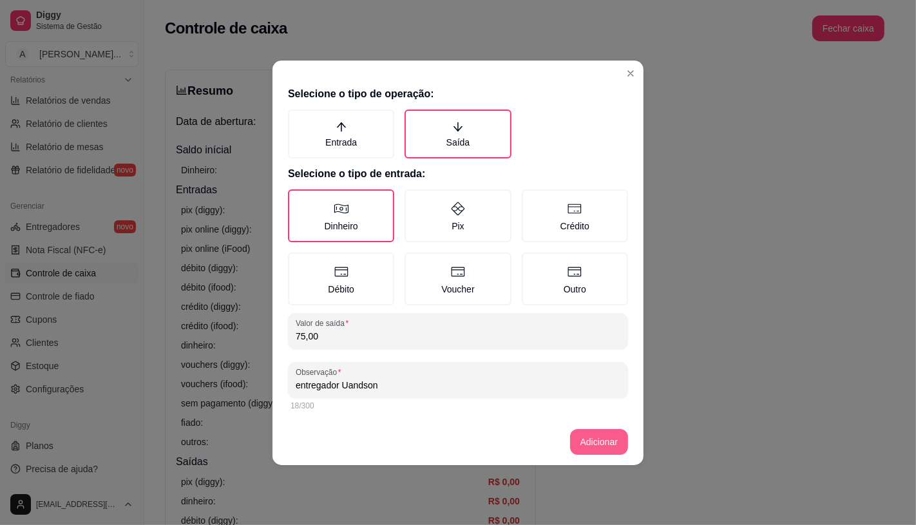
type input "entregador Uandson"
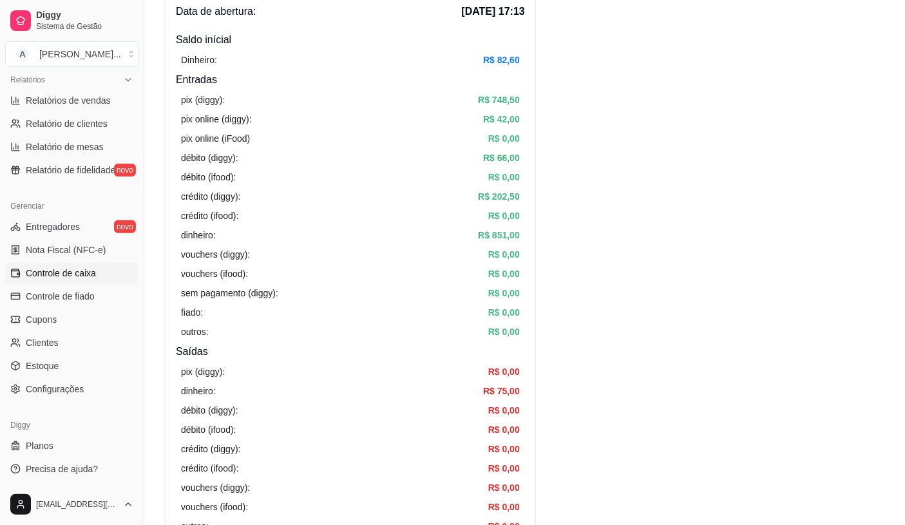
scroll to position [286, 0]
